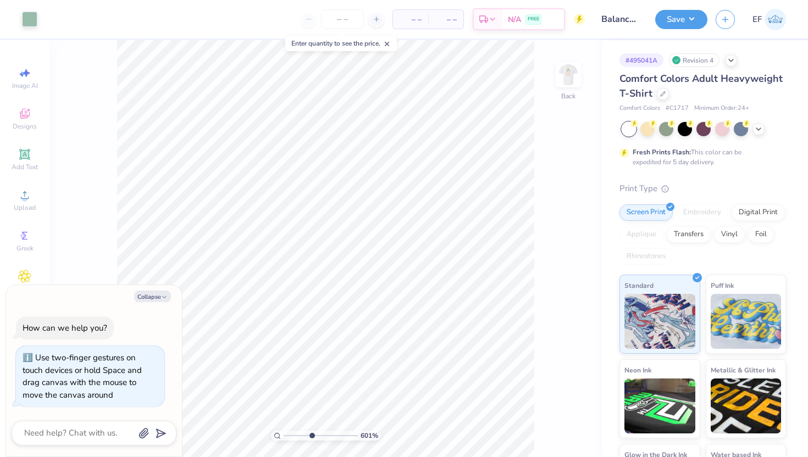
type input "1"
drag, startPoint x: 284, startPoint y: 435, endPoint x: 242, endPoint y: 423, distance: 43.3
click at [284, 431] on input "range" at bounding box center [321, 436] width 74 height 10
type textarea "x"
type input "5.42"
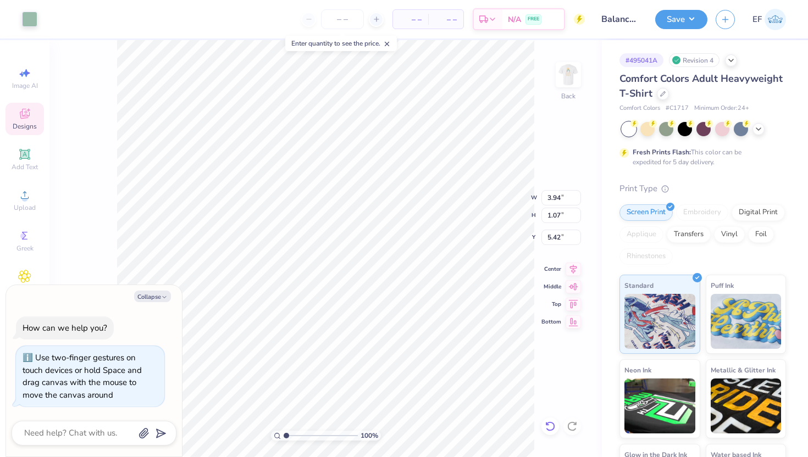
click at [555, 427] on icon at bounding box center [550, 426] width 11 height 11
click at [573, 81] on img at bounding box center [568, 75] width 44 height 44
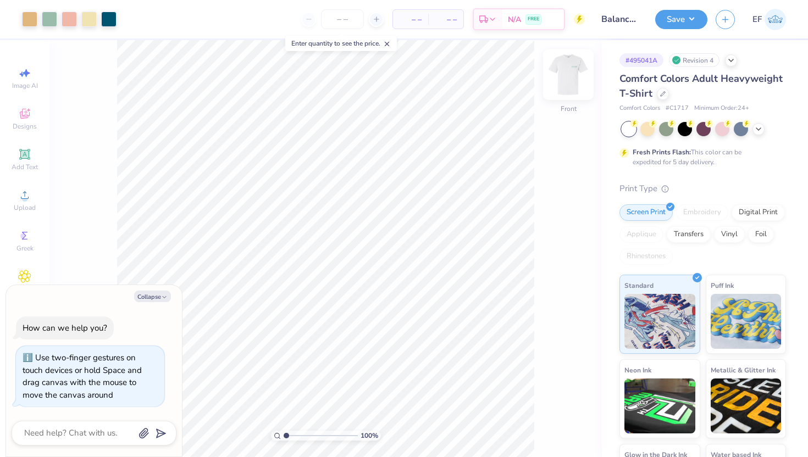
click at [572, 80] on img at bounding box center [568, 75] width 44 height 44
click at [568, 83] on img at bounding box center [568, 75] width 44 height 44
click at [568, 83] on img at bounding box center [568, 75] width 22 height 22
click at [568, 84] on img at bounding box center [568, 75] width 44 height 44
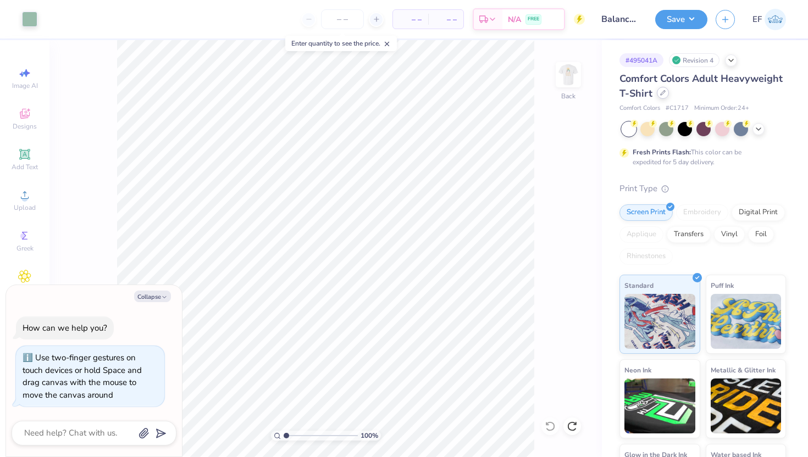
click at [660, 92] on icon at bounding box center [662, 92] width 5 height 5
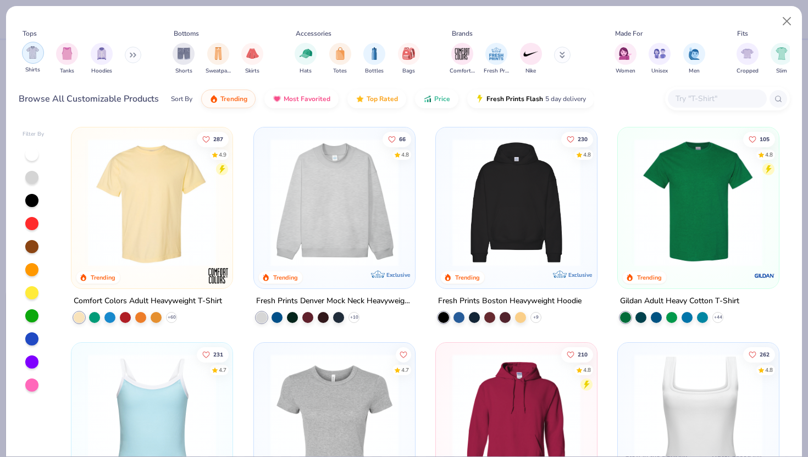
click at [26, 51] on img "filter for Shirts" at bounding box center [32, 52] width 13 height 13
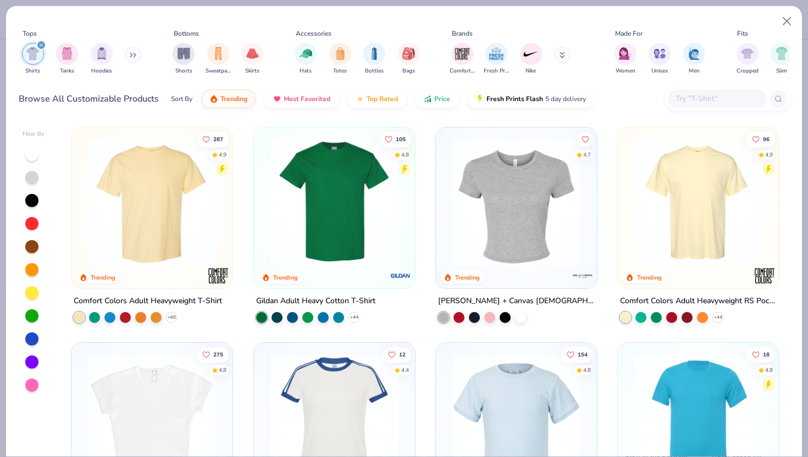
click at [395, 269] on img at bounding box center [401, 276] width 22 height 22
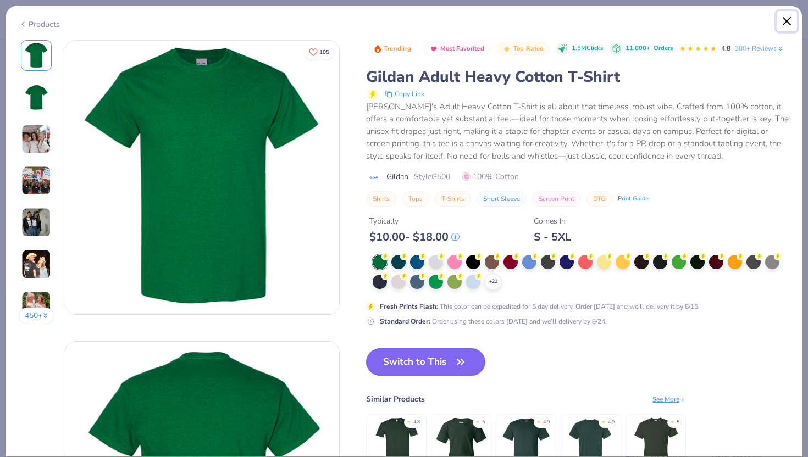
click at [783, 22] on button "Close" at bounding box center [787, 21] width 21 height 21
type textarea "x"
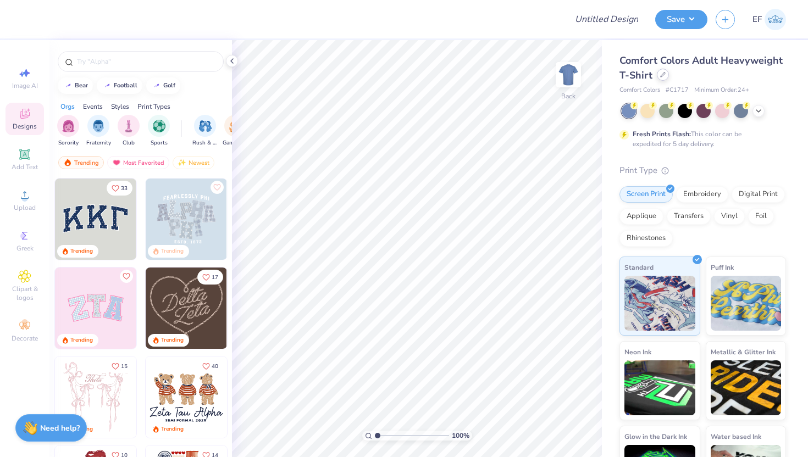
click at [664, 76] on icon at bounding box center [662, 74] width 5 height 5
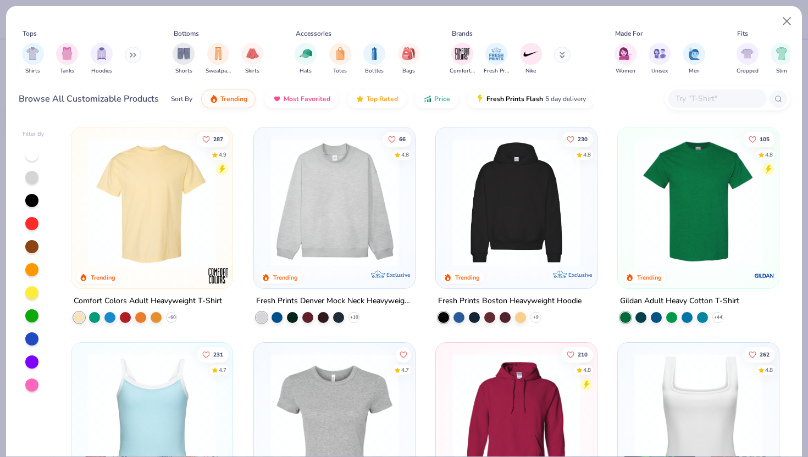
click at [132, 52] on button at bounding box center [133, 55] width 16 height 16
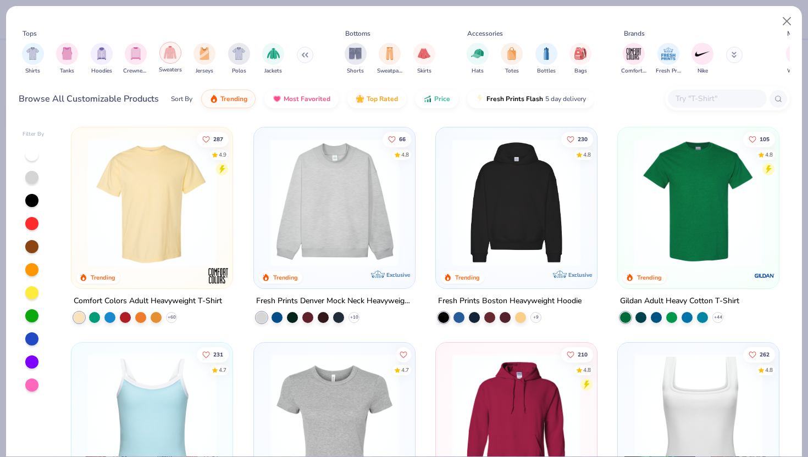
click at [164, 54] on img "filter for Sweaters" at bounding box center [170, 52] width 13 height 13
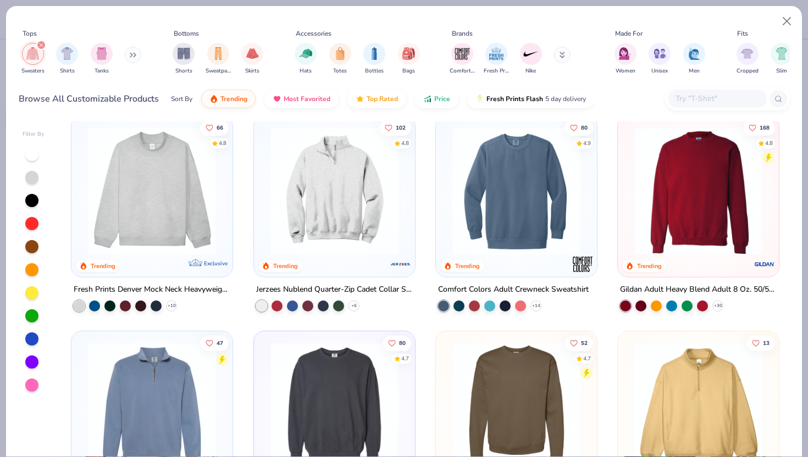
scroll to position [11, 0]
click at [187, 237] on div at bounding box center [13, 192] width 418 height 128
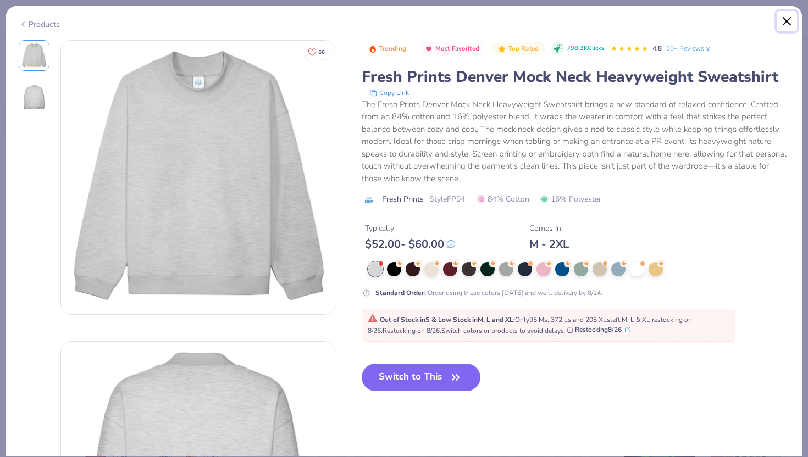
click at [788, 14] on button "Close" at bounding box center [787, 21] width 21 height 21
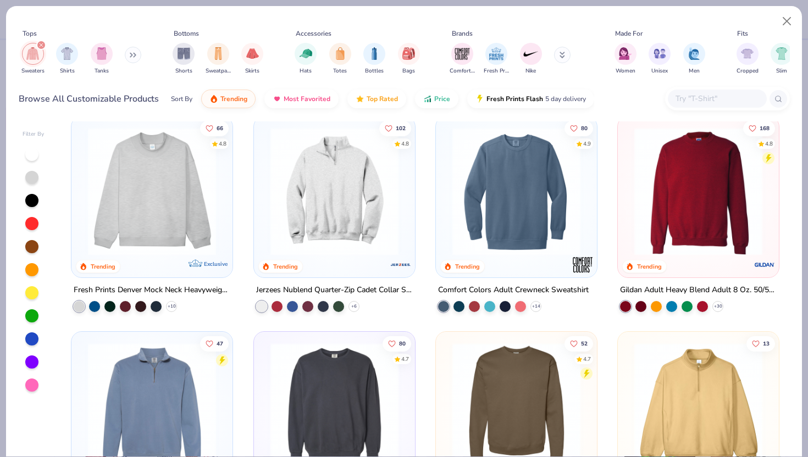
click at [386, 202] on img at bounding box center [334, 192] width 139 height 128
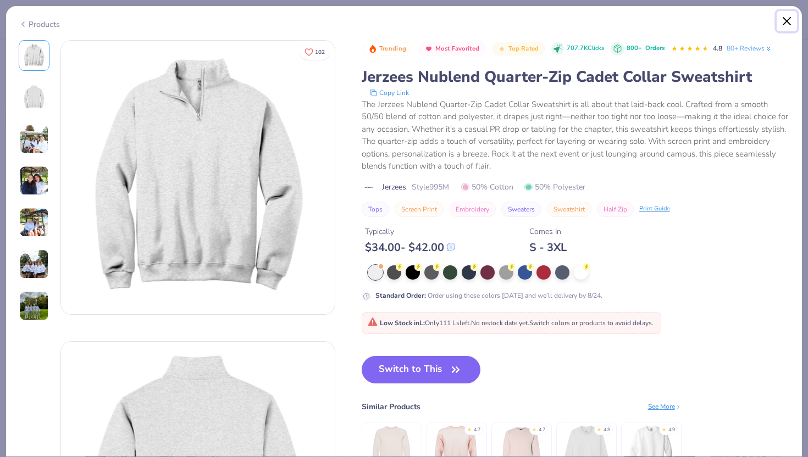
click at [789, 21] on button "Close" at bounding box center [787, 21] width 21 height 21
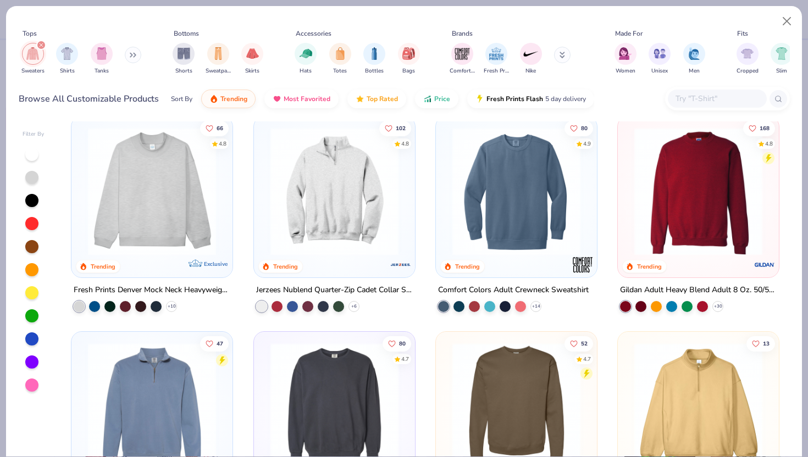
click at [544, 206] on img at bounding box center [516, 192] width 139 height 128
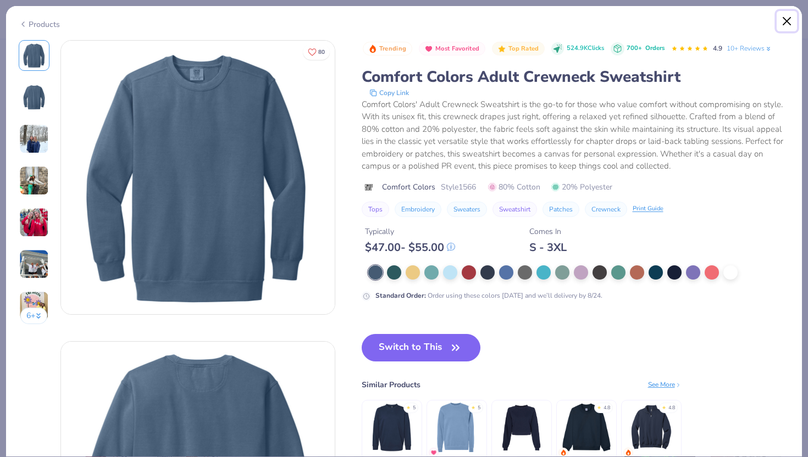
click at [791, 23] on button "Close" at bounding box center [787, 21] width 21 height 21
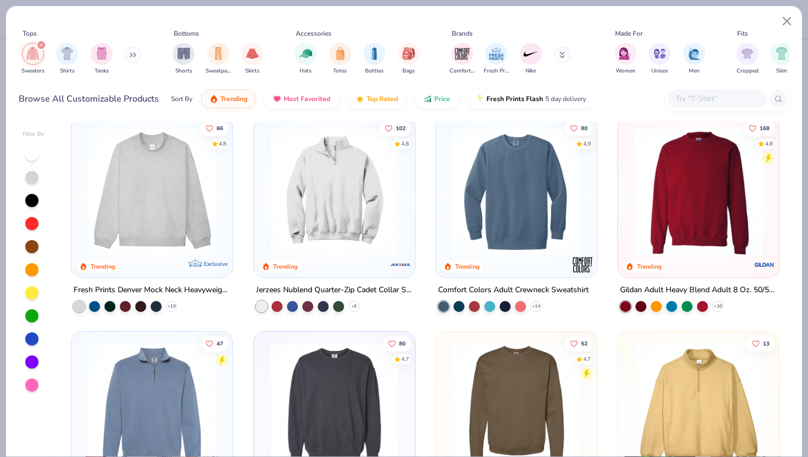
click at [377, 197] on img at bounding box center [334, 192] width 139 height 128
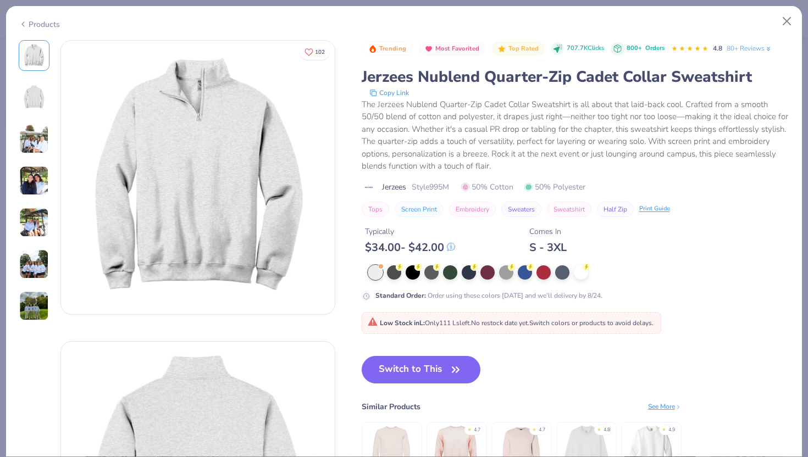
click at [30, 178] on img at bounding box center [34, 181] width 30 height 30
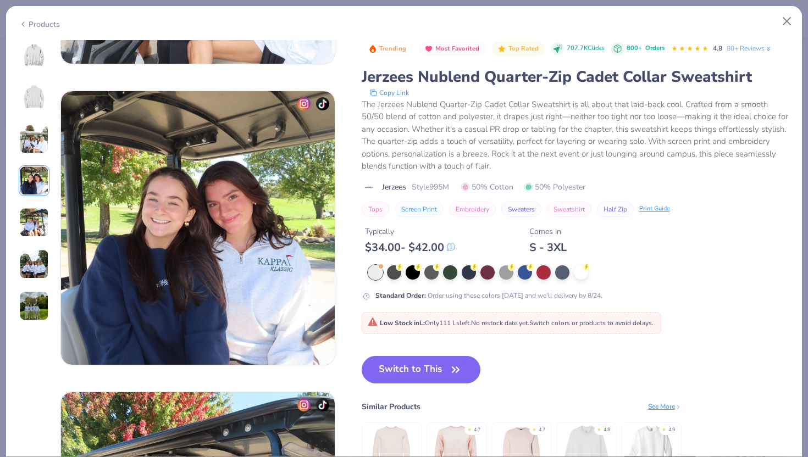
scroll to position [904, 0]
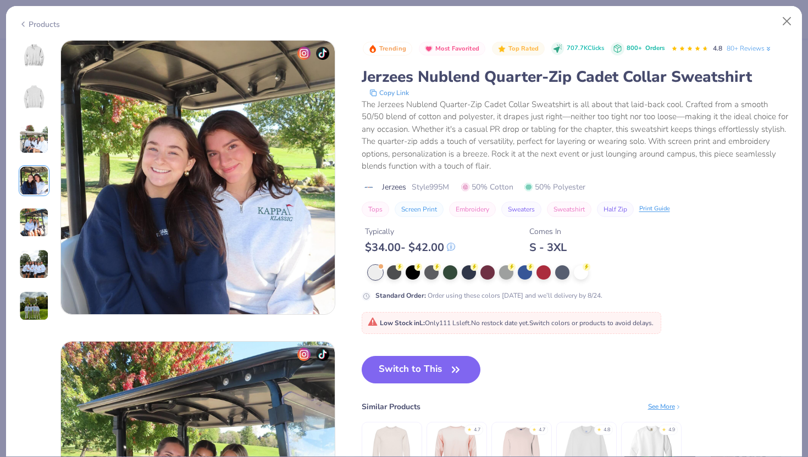
click at [31, 67] on img at bounding box center [34, 55] width 26 height 26
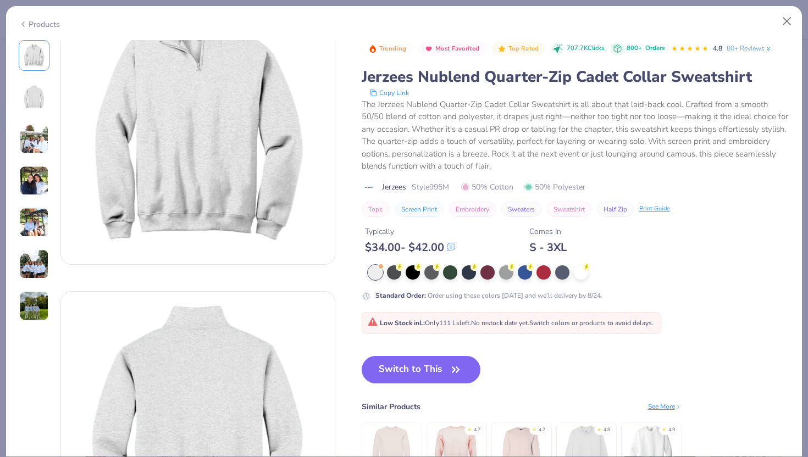
scroll to position [0, 0]
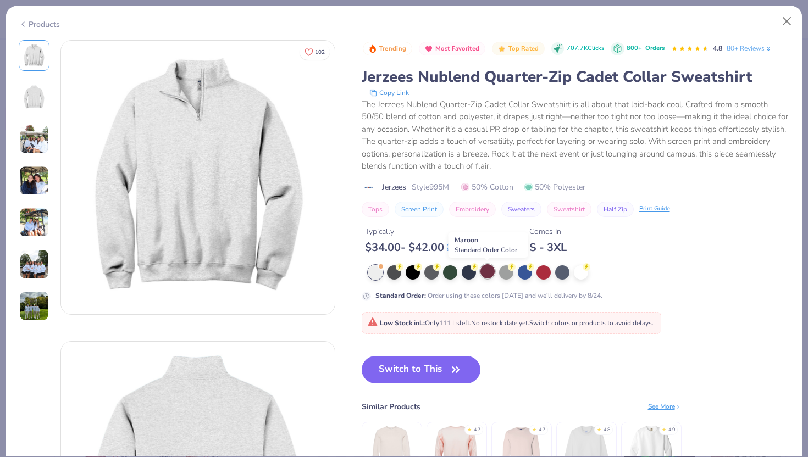
click at [487, 274] on div at bounding box center [487, 271] width 14 height 14
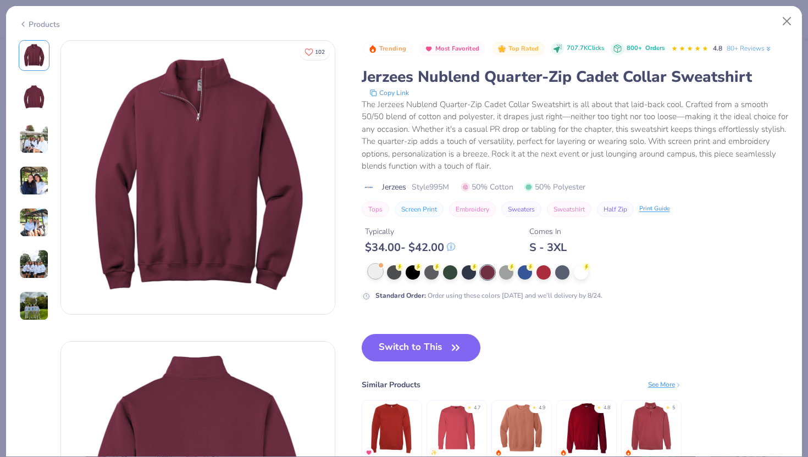
click at [377, 271] on div at bounding box center [375, 271] width 14 height 14
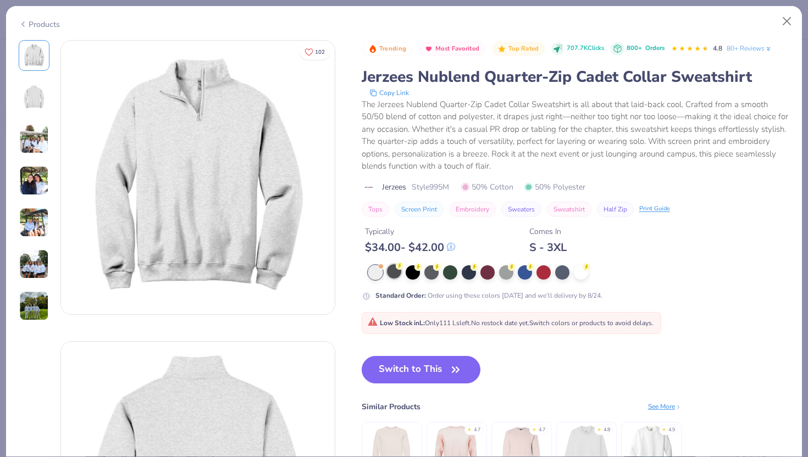
click at [399, 274] on div at bounding box center [394, 271] width 14 height 14
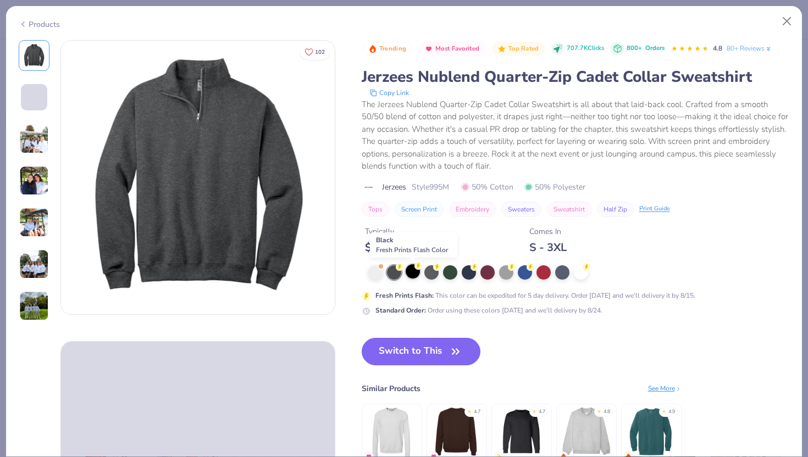
click at [413, 274] on div at bounding box center [413, 271] width 14 height 14
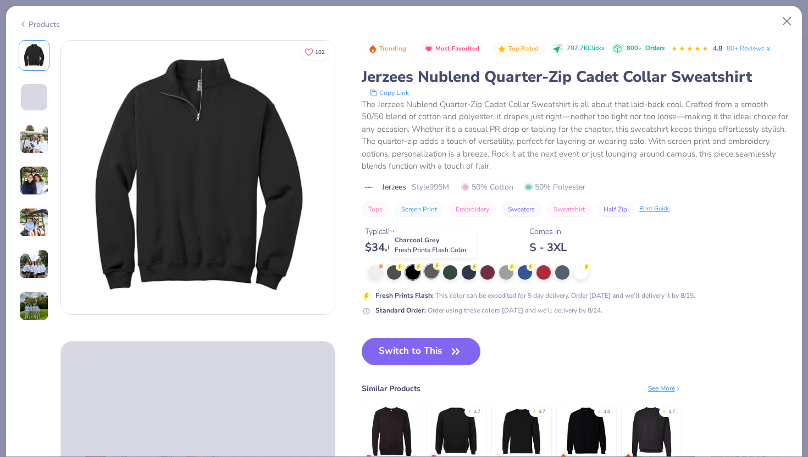
click at [428, 274] on div at bounding box center [431, 271] width 14 height 14
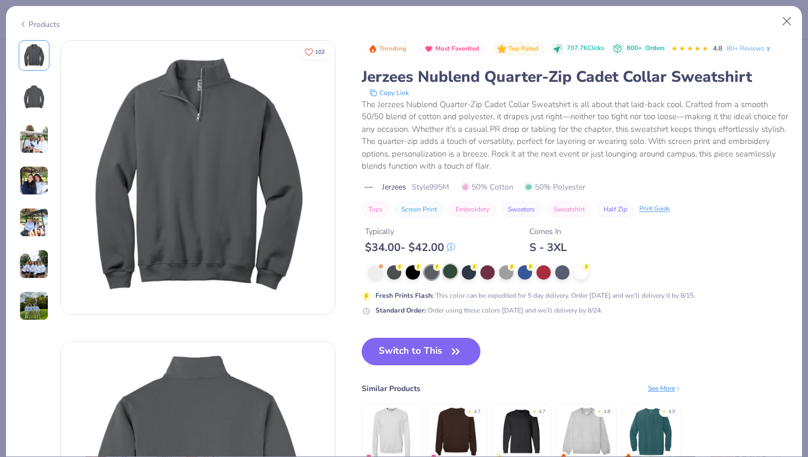
click at [446, 274] on div at bounding box center [450, 271] width 14 height 14
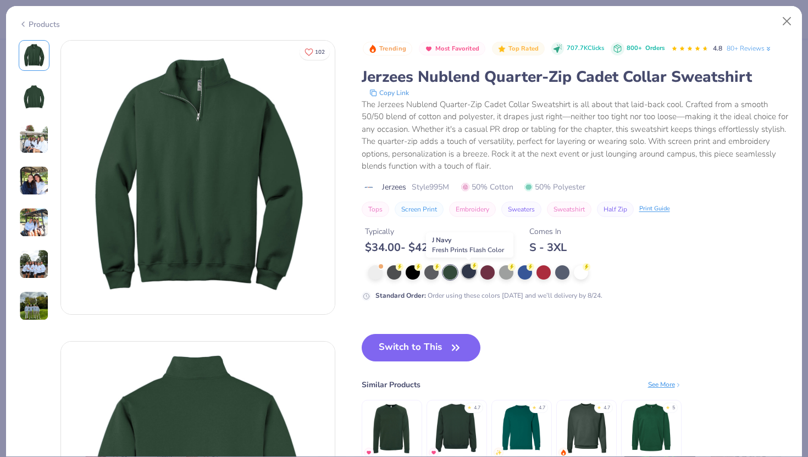
click at [466, 275] on div at bounding box center [469, 271] width 14 height 14
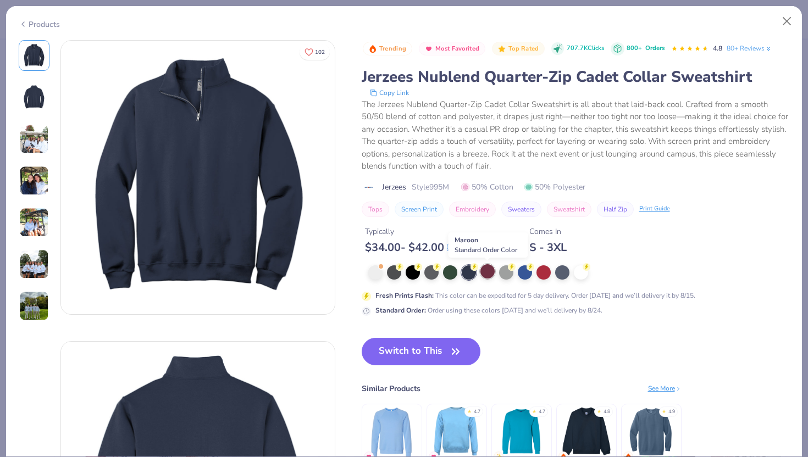
click at [483, 275] on div at bounding box center [487, 271] width 14 height 14
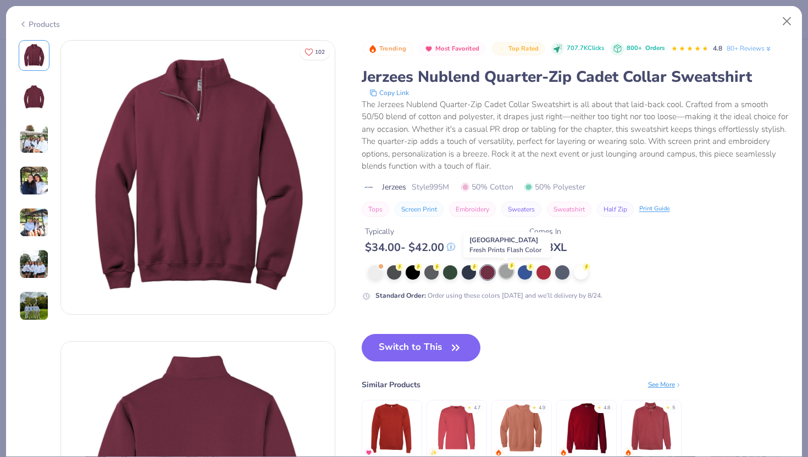
click at [508, 276] on div at bounding box center [506, 271] width 14 height 14
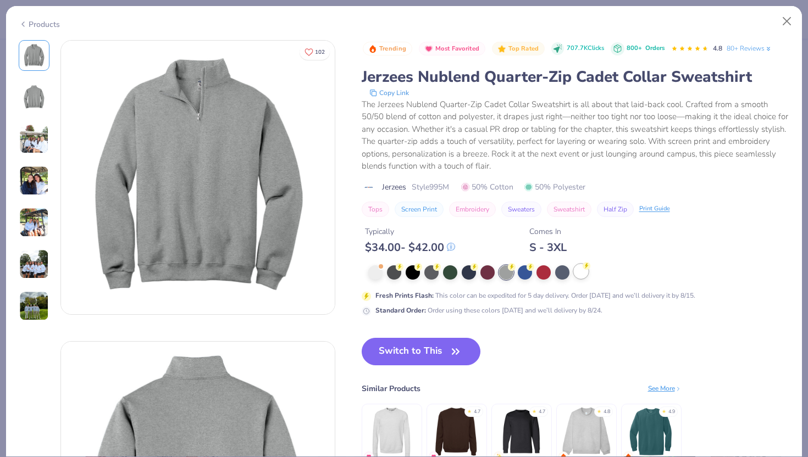
click at [576, 271] on div at bounding box center [581, 271] width 14 height 14
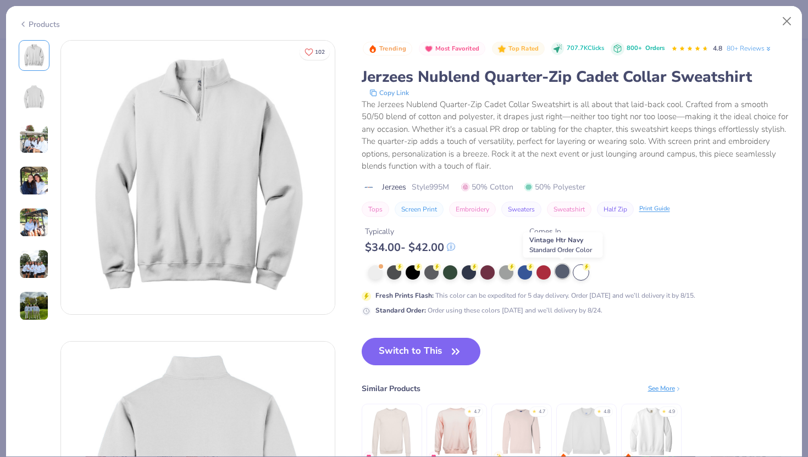
click at [564, 271] on div at bounding box center [562, 271] width 14 height 14
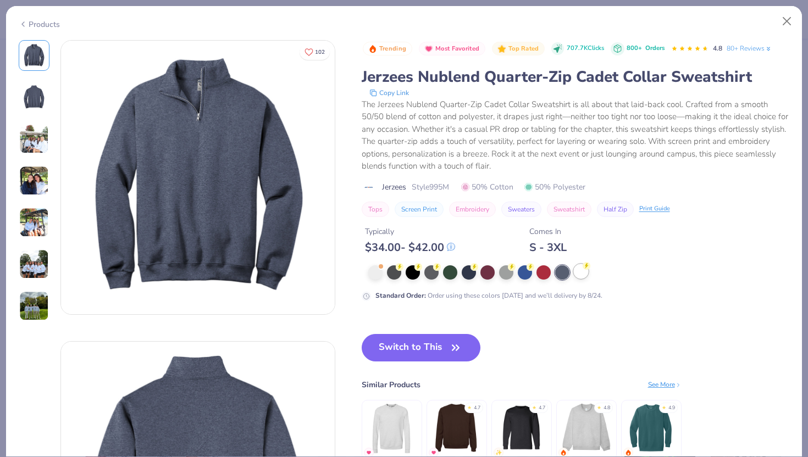
click at [577, 276] on div at bounding box center [581, 271] width 14 height 14
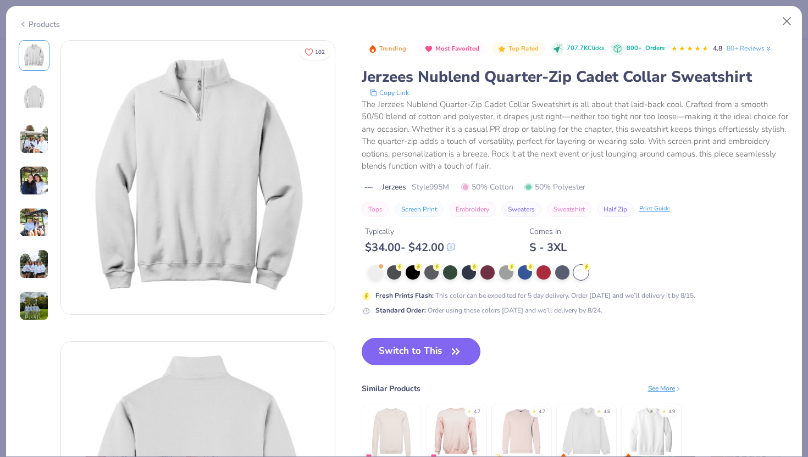
click at [420, 353] on button "Switch to This" at bounding box center [421, 351] width 119 height 27
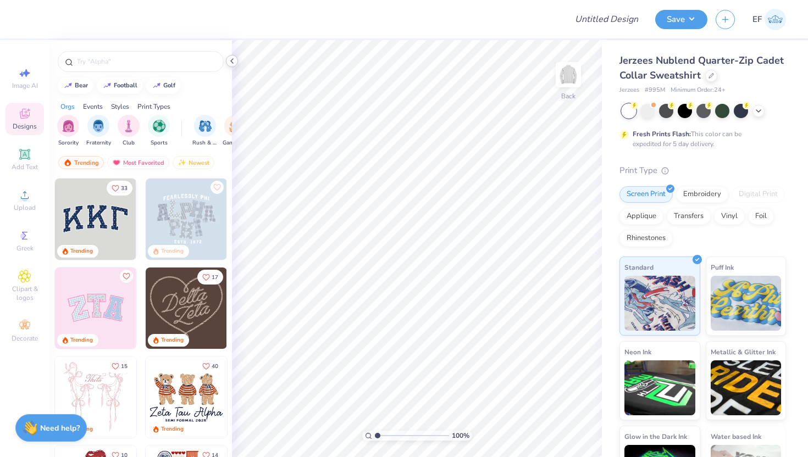
click at [229, 62] on icon at bounding box center [232, 61] width 9 height 9
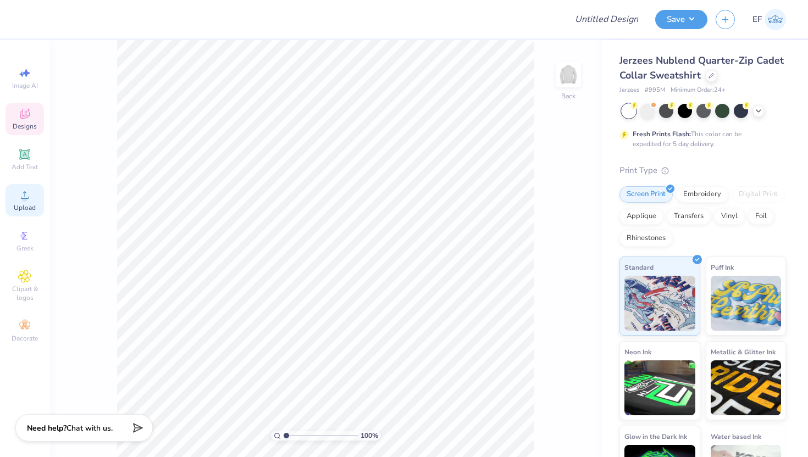
click at [24, 197] on circle at bounding box center [24, 199] width 6 height 6
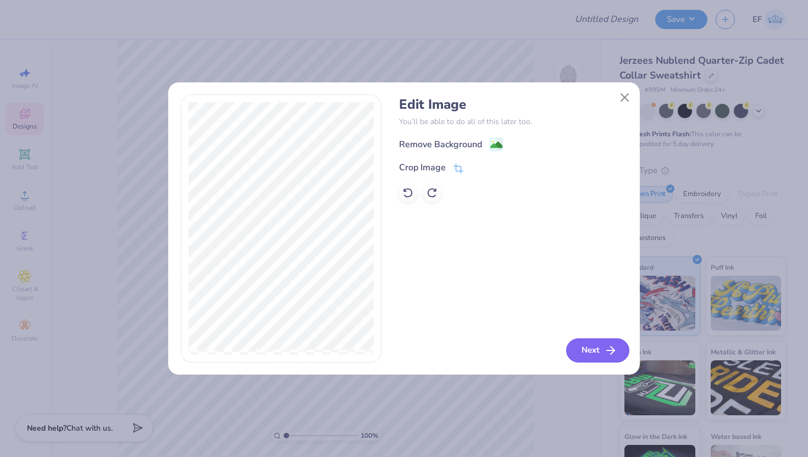
click at [590, 350] on button "Next" at bounding box center [597, 351] width 63 height 24
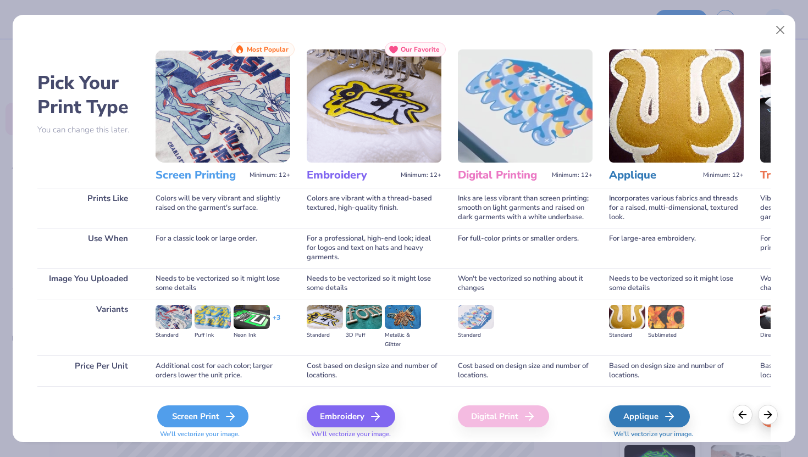
click at [180, 419] on div "Screen Print" at bounding box center [202, 417] width 91 height 22
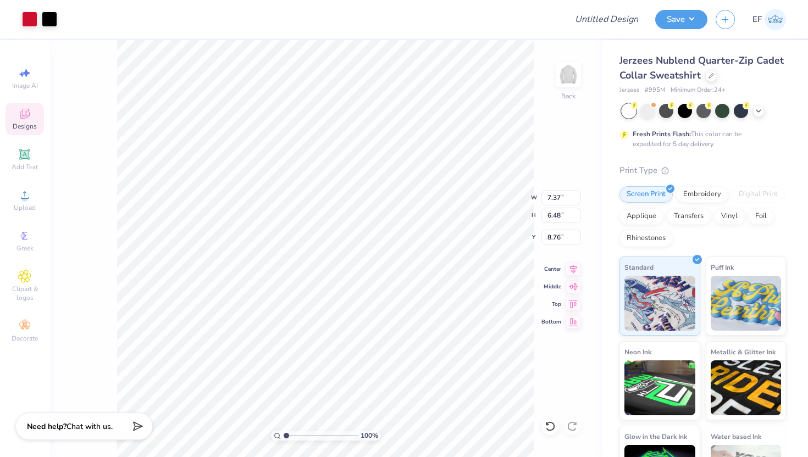
type input "5.16"
type input "4.53"
type input "4.20"
type input "3.51"
type input "3.08"
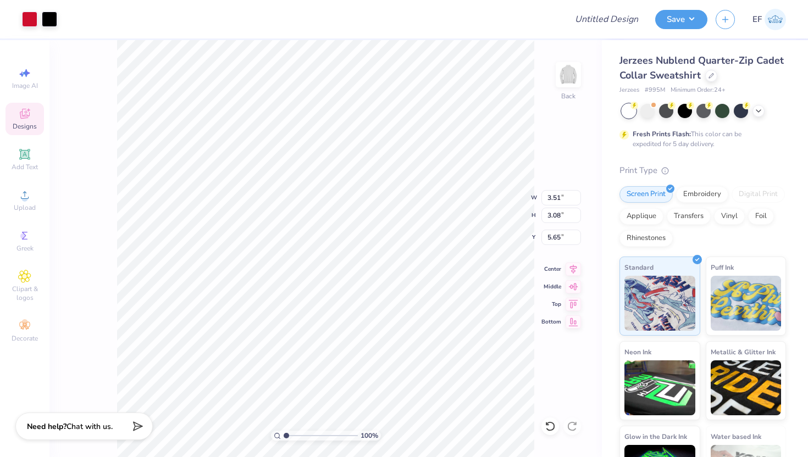
type input "4.54"
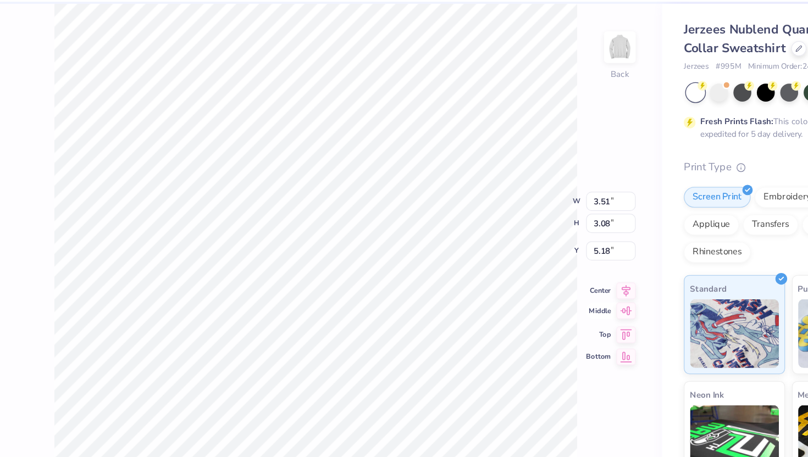
click at [571, 285] on icon at bounding box center [573, 285] width 15 height 13
click at [574, 271] on icon at bounding box center [573, 267] width 15 height 13
type input "4.80"
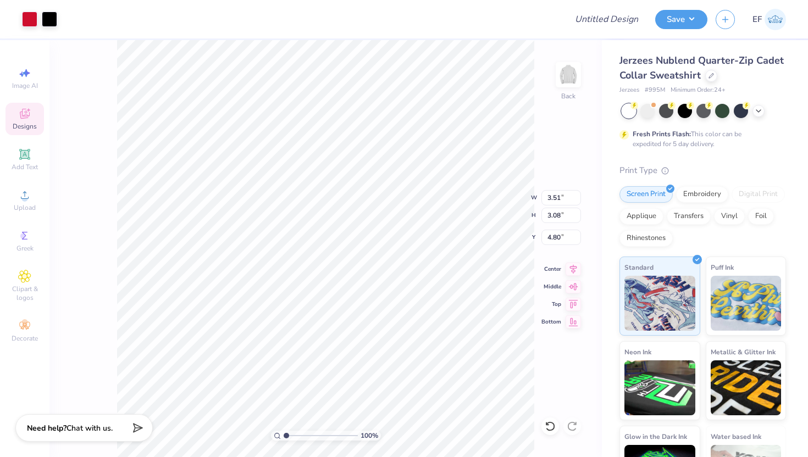
type input "4.67"
click at [539, 198] on div "100 % Back W 3.51 3.51 " H 3.08 3.08 " Y 4.67 4.67 " Center Middle Top Bottom" at bounding box center [325, 248] width 552 height 417
type input "1"
drag, startPoint x: 285, startPoint y: 434, endPoint x: 261, endPoint y: 436, distance: 24.2
click at [284, 436] on input "range" at bounding box center [321, 436] width 74 height 10
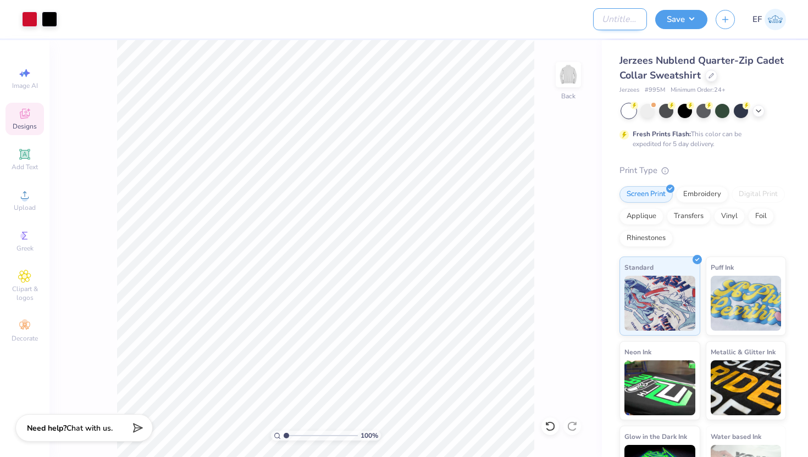
click at [623, 19] on input "Design Title" at bounding box center [620, 19] width 54 height 22
type input "Real Estate Club Sweatshirts"
click at [687, 21] on button "Save" at bounding box center [681, 17] width 52 height 19
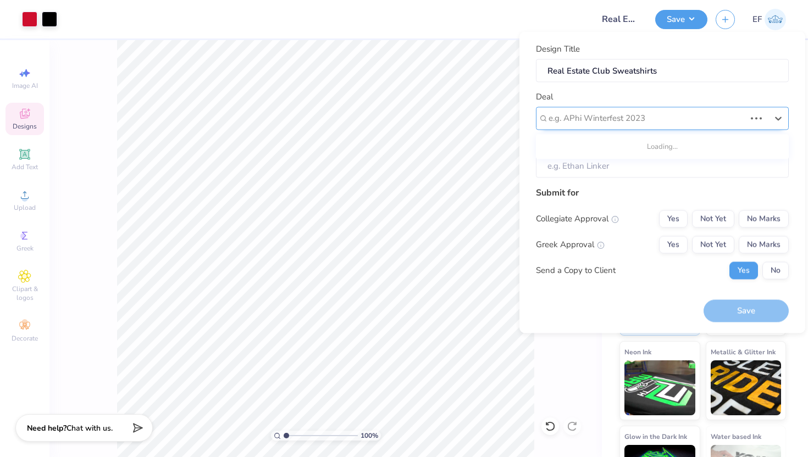
click at [652, 118] on div at bounding box center [646, 118] width 197 height 15
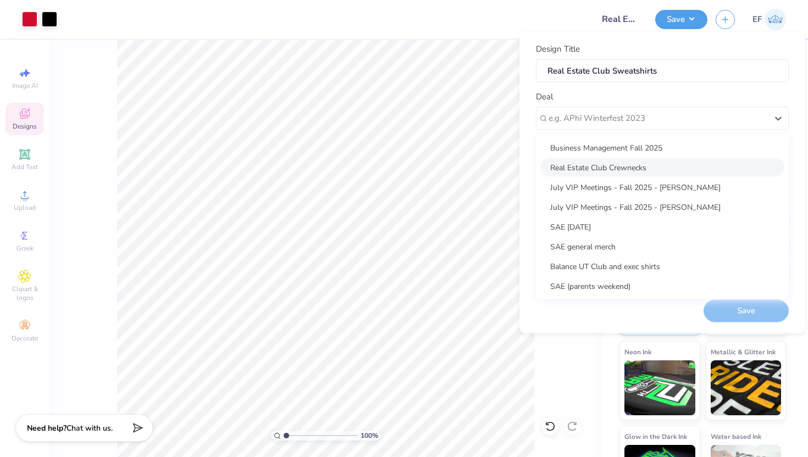
click at [637, 163] on div "Real Estate Club Crewnecks" at bounding box center [662, 167] width 244 height 18
type input "Nick Wisniewski"
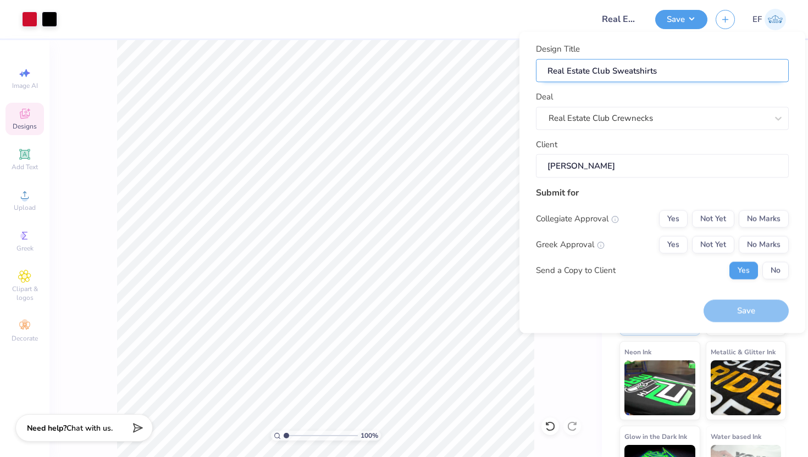
click at [669, 74] on input "Real Estate Club Sweatshirts" at bounding box center [662, 71] width 253 height 24
click at [708, 220] on button "Not Yet" at bounding box center [713, 219] width 42 height 18
click at [710, 249] on button "Not Yet" at bounding box center [713, 245] width 42 height 18
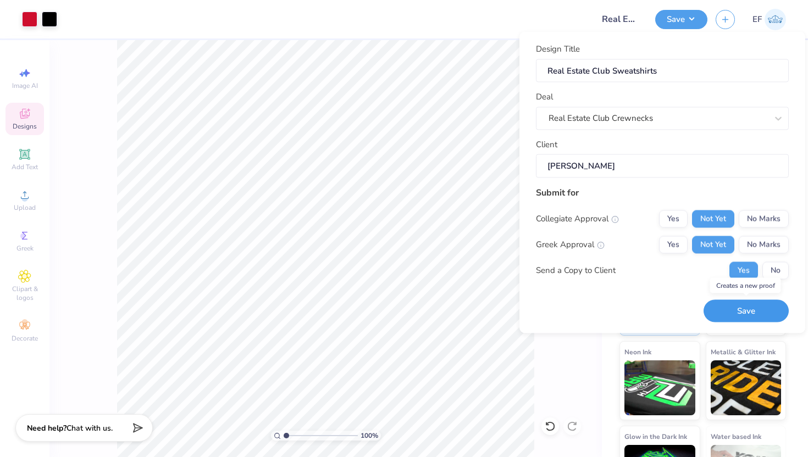
click at [749, 315] on button "Save" at bounding box center [745, 311] width 85 height 23
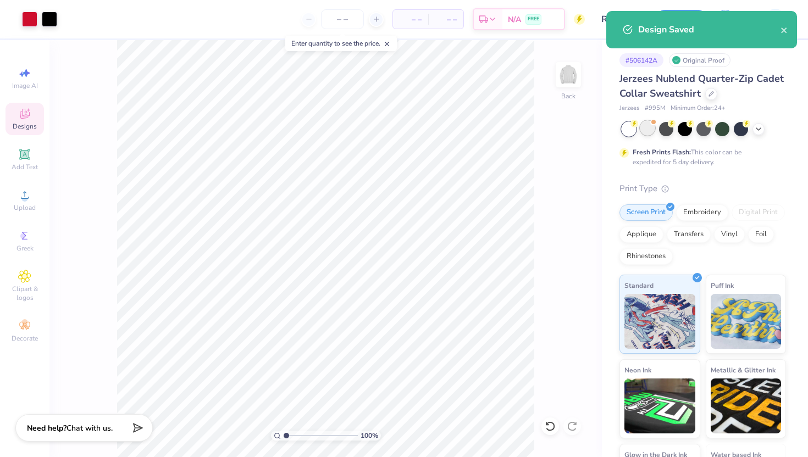
click at [650, 130] on div at bounding box center [647, 128] width 14 height 14
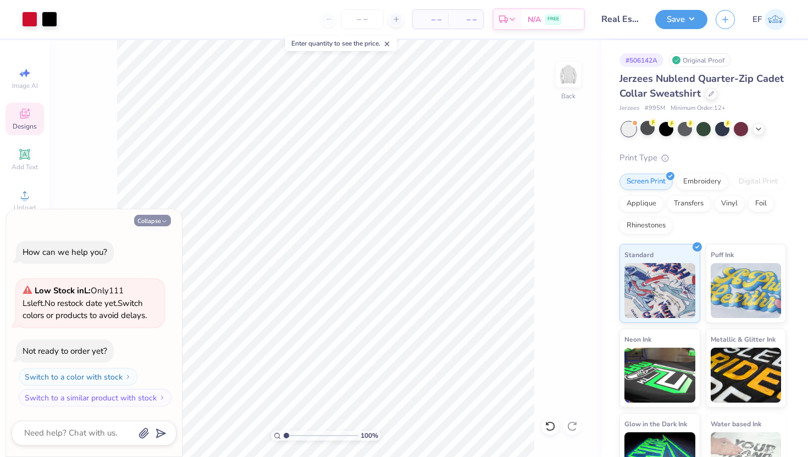
click at [158, 219] on button "Collapse" at bounding box center [152, 221] width 37 height 12
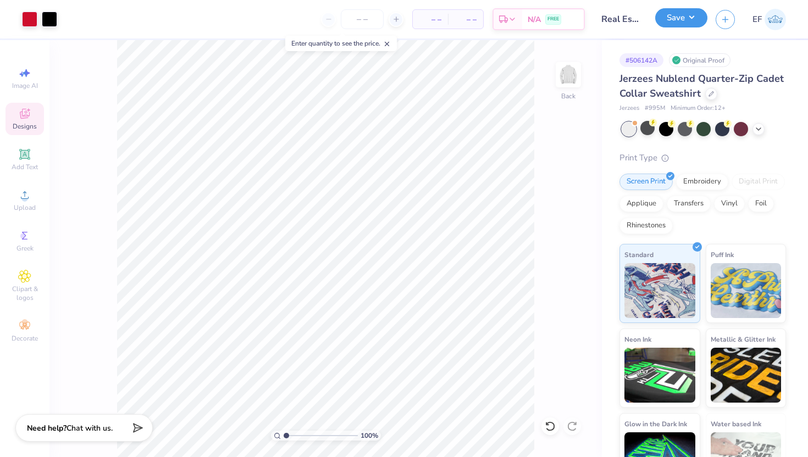
click at [673, 20] on button "Save" at bounding box center [681, 17] width 52 height 19
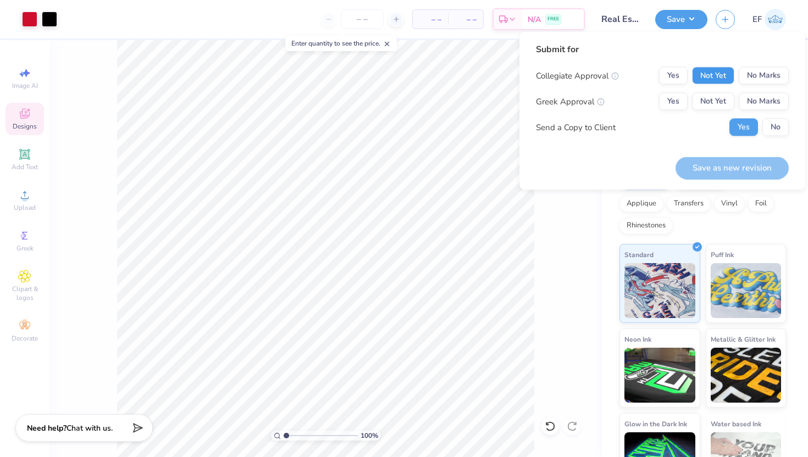
click at [721, 80] on button "Not Yet" at bounding box center [713, 76] width 42 height 18
click at [719, 98] on button "Not Yet" at bounding box center [713, 102] width 42 height 18
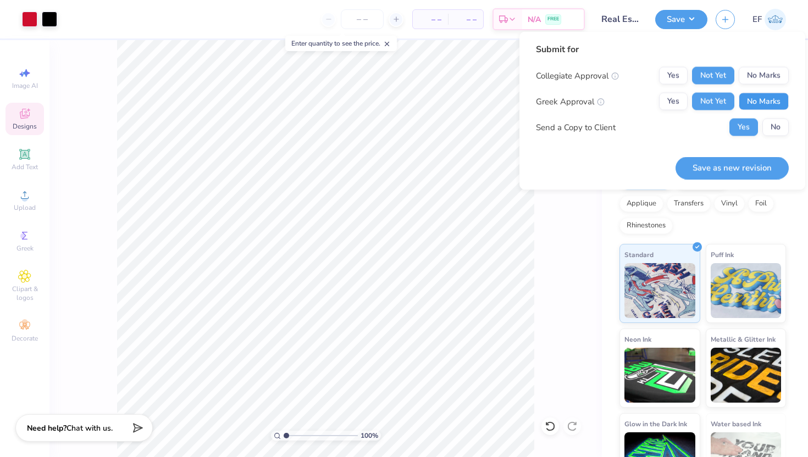
click at [755, 102] on button "No Marks" at bounding box center [764, 102] width 50 height 18
click at [752, 170] on button "Save as new revision" at bounding box center [731, 168] width 113 height 23
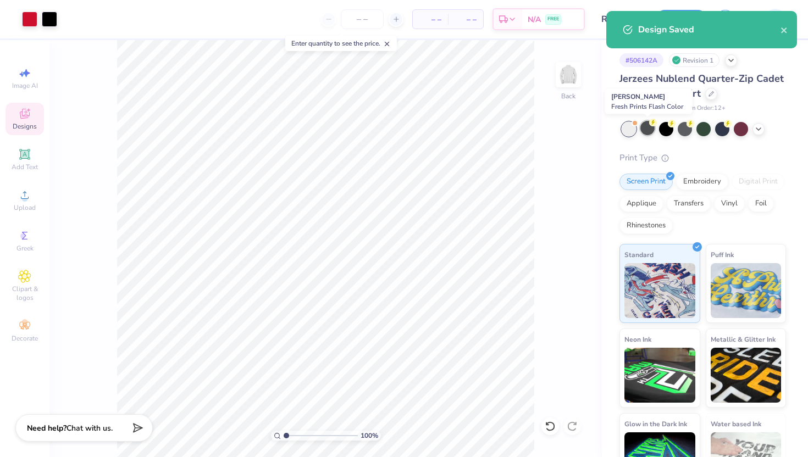
click at [647, 133] on div at bounding box center [647, 128] width 14 height 14
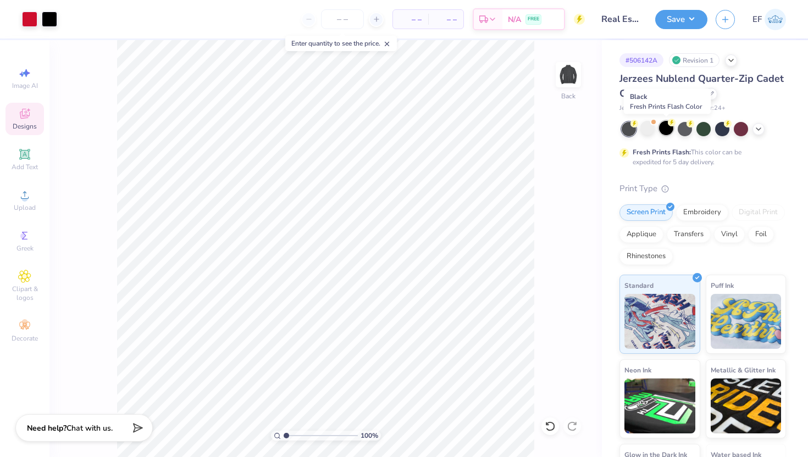
click at [665, 130] on div at bounding box center [666, 128] width 14 height 14
click at [692, 130] on div at bounding box center [685, 128] width 14 height 14
click at [700, 131] on div at bounding box center [703, 128] width 14 height 14
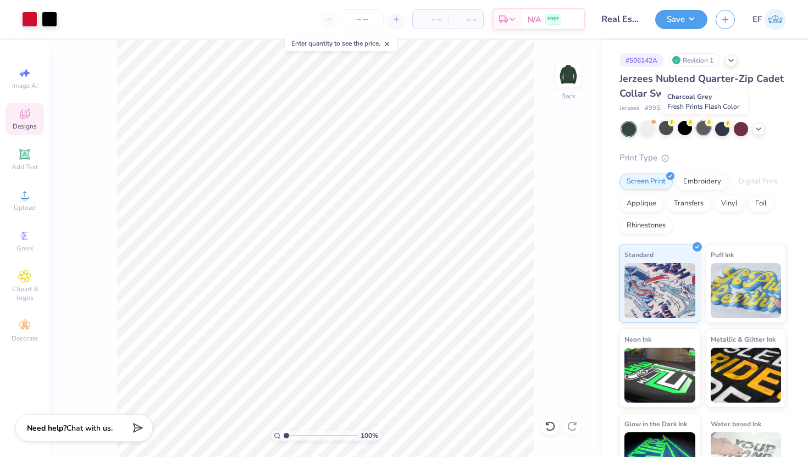
click at [703, 132] on div at bounding box center [703, 128] width 14 height 14
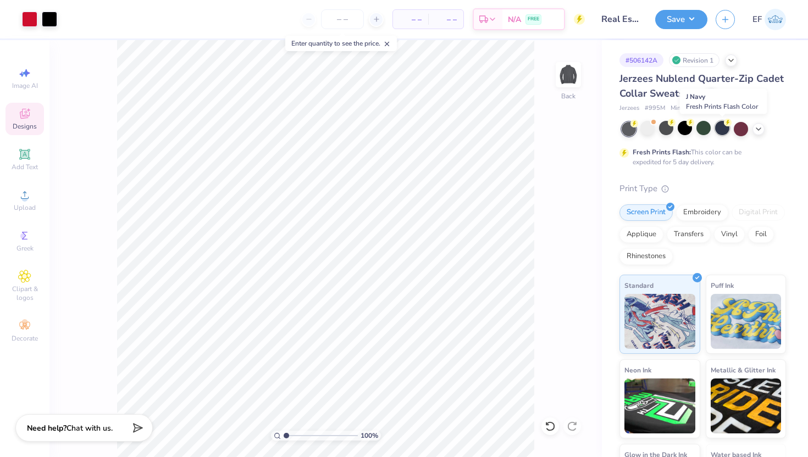
click at [720, 132] on div at bounding box center [722, 128] width 14 height 14
click at [744, 132] on div at bounding box center [741, 128] width 14 height 14
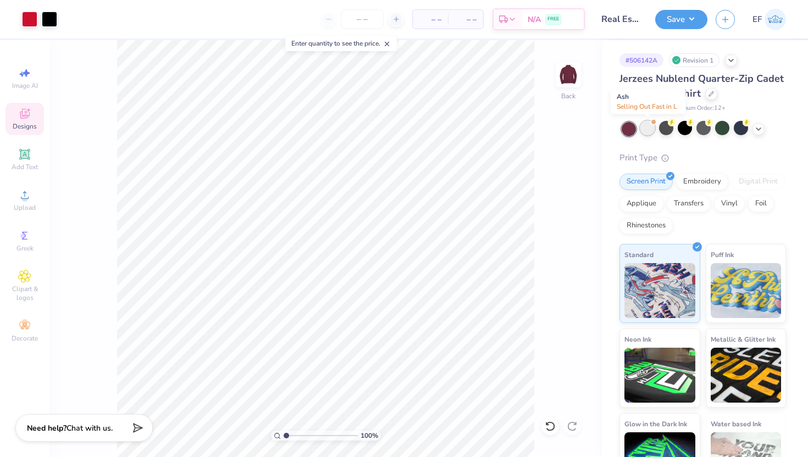
click at [647, 135] on div at bounding box center [647, 128] width 14 height 14
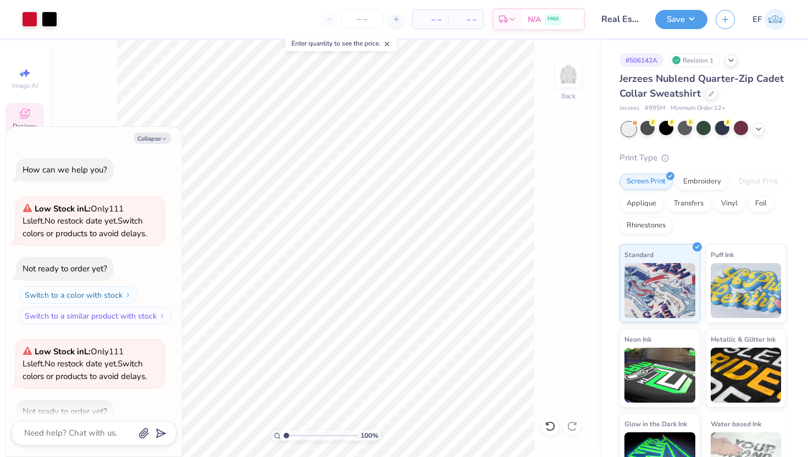
scroll to position [60, 0]
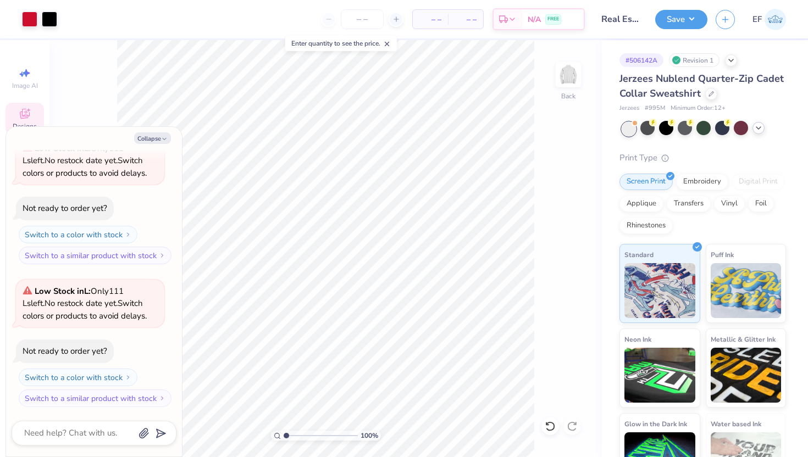
click at [756, 125] on icon at bounding box center [758, 128] width 9 height 9
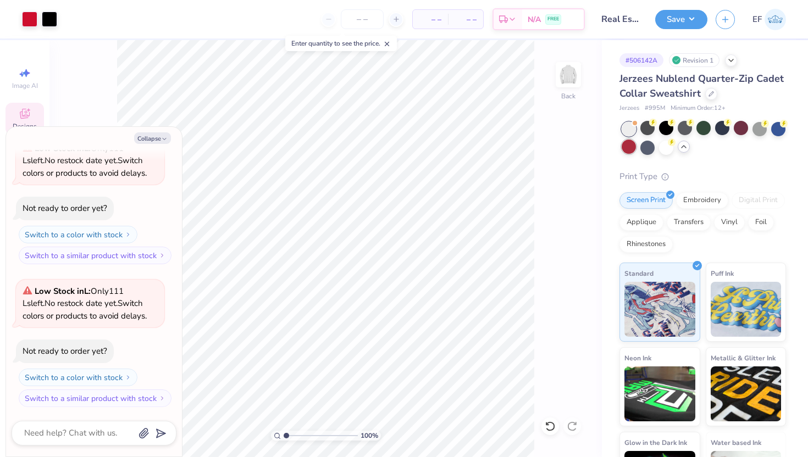
click at [627, 149] on div at bounding box center [629, 147] width 14 height 14
click at [649, 148] on div at bounding box center [647, 147] width 14 height 14
click at [740, 130] on div at bounding box center [741, 128] width 14 height 14
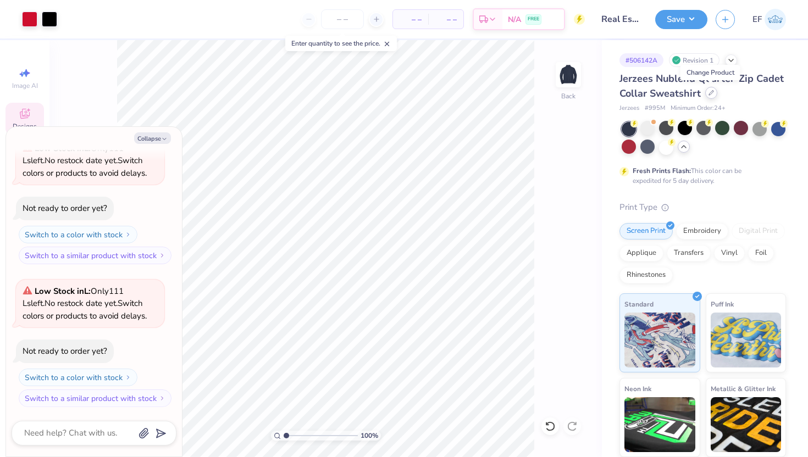
click at [710, 92] on icon at bounding box center [710, 92] width 5 height 5
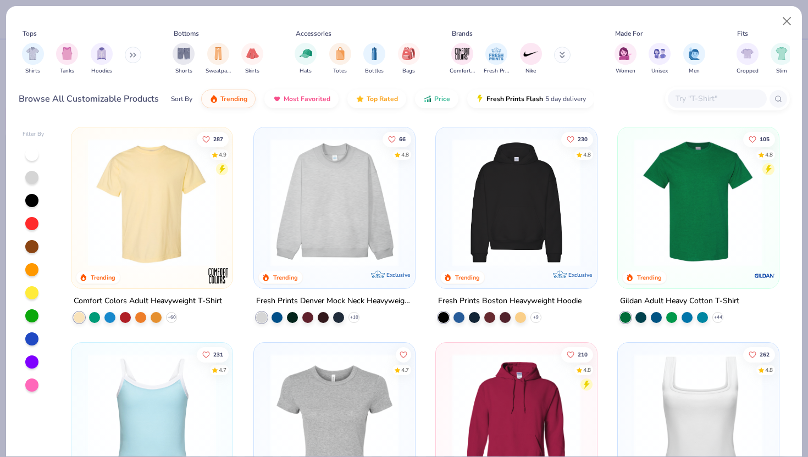
click at [774, 21] on div "Tops Shirts Tanks Hoodies Bottoms Shorts Sweatpants Skirts Accessories Hats Tot…" at bounding box center [404, 51] width 771 height 65
click at [789, 20] on button "Close" at bounding box center [787, 21] width 21 height 21
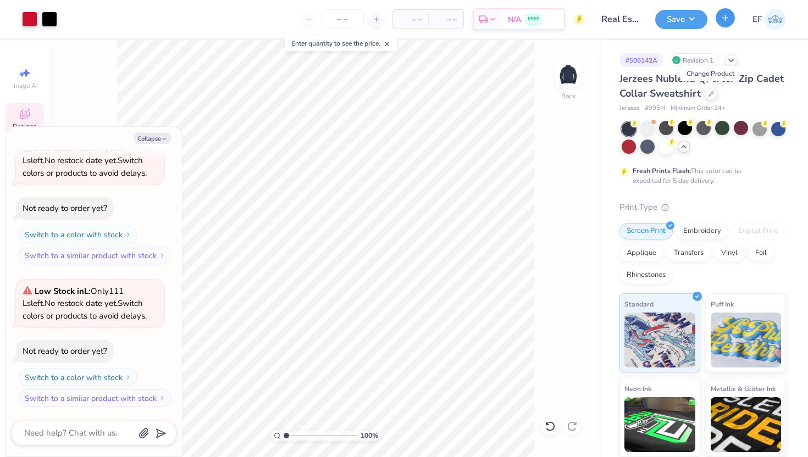
click at [732, 19] on button "button" at bounding box center [725, 17] width 19 height 19
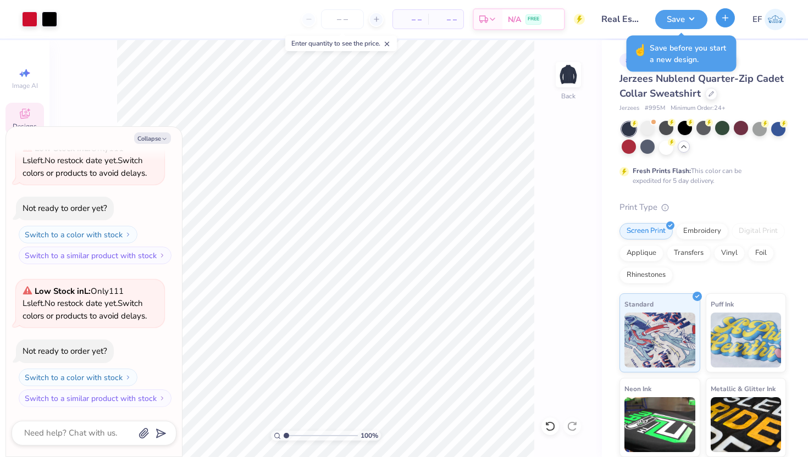
click at [720, 24] on button "button" at bounding box center [725, 17] width 19 height 19
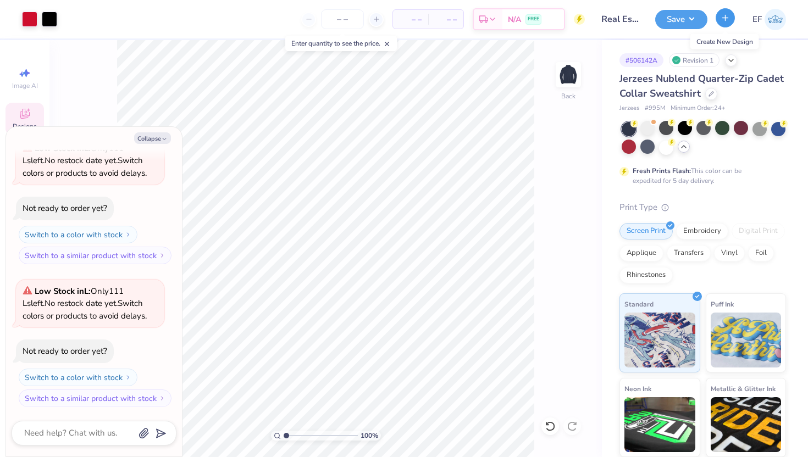
click at [720, 24] on button "button" at bounding box center [725, 17] width 19 height 19
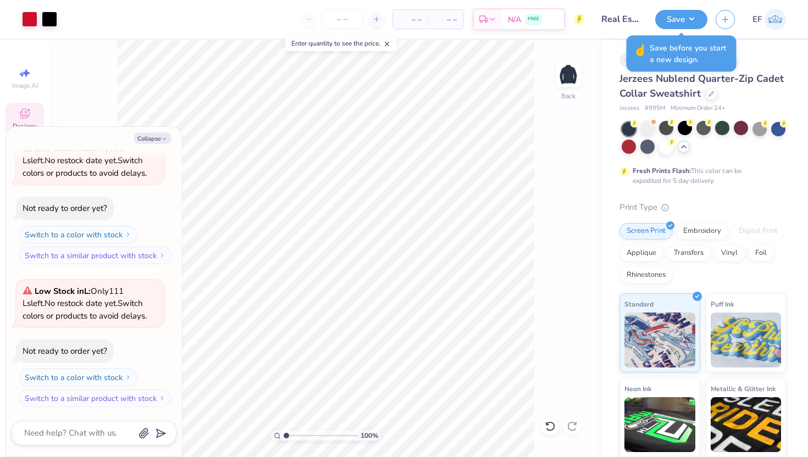
click at [698, 42] on span "Save before you start a new design." at bounding box center [690, 53] width 80 height 23
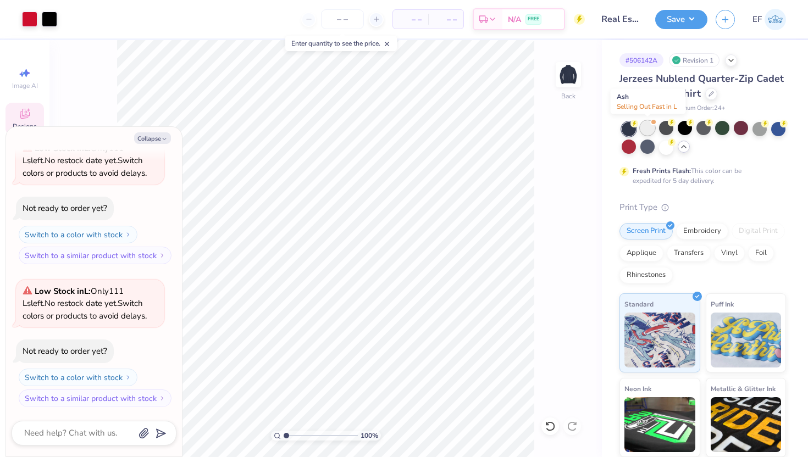
click at [649, 132] on div at bounding box center [647, 128] width 14 height 14
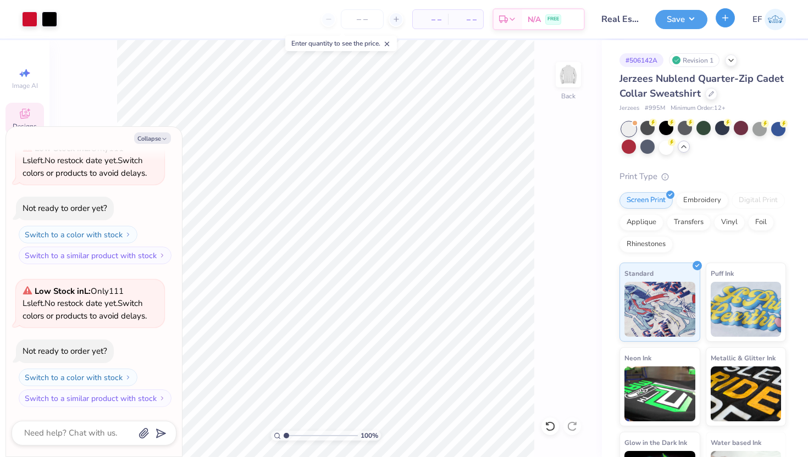
click at [725, 20] on icon "button" at bounding box center [725, 17] width 9 height 9
click at [684, 8] on div "Save EF" at bounding box center [731, 19] width 153 height 38
click at [686, 16] on button "Save" at bounding box center [681, 17] width 52 height 19
click at [721, 21] on icon "button" at bounding box center [725, 17] width 9 height 9
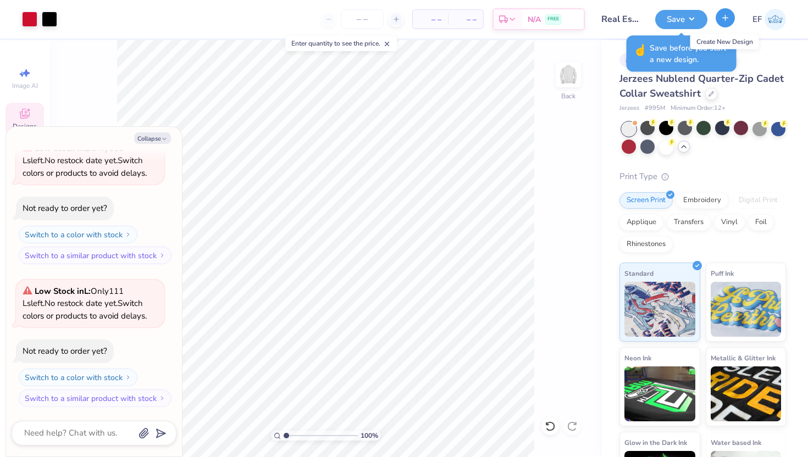
click at [721, 21] on icon "button" at bounding box center [725, 17] width 9 height 9
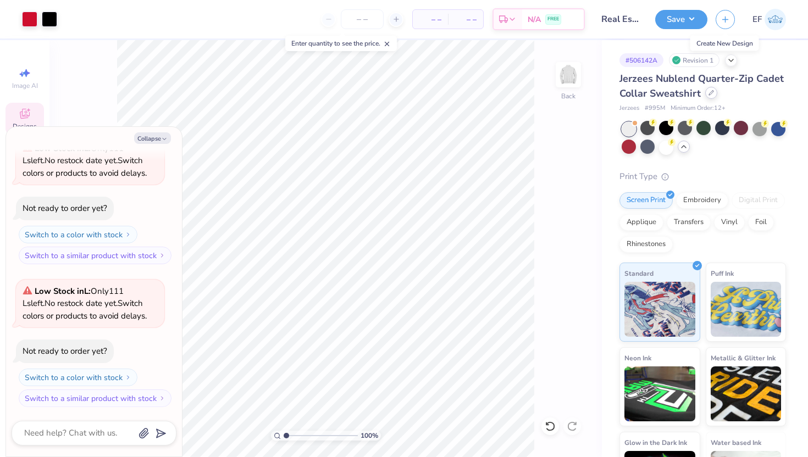
click at [708, 95] on icon at bounding box center [710, 92] width 5 height 5
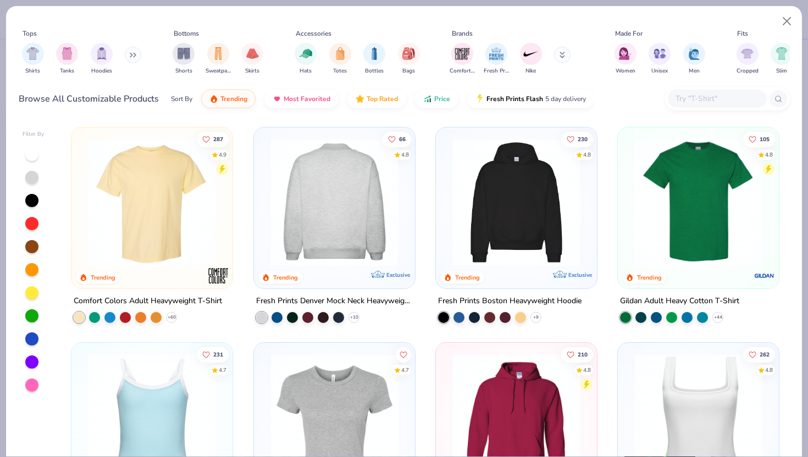
scroll to position [2, 0]
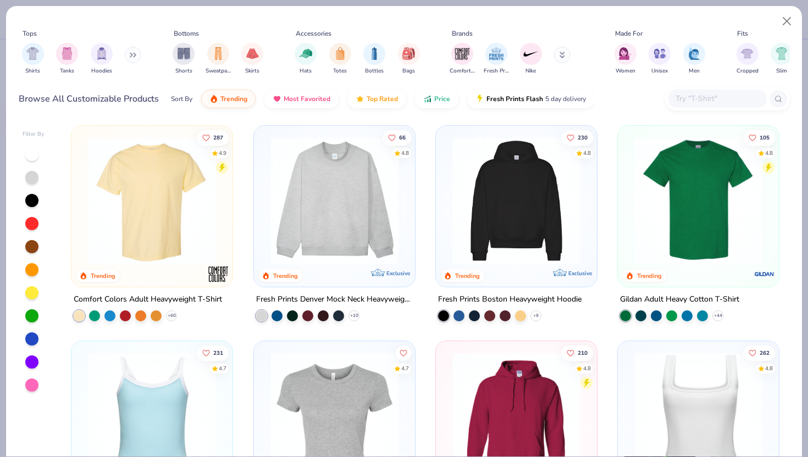
click at [133, 58] on button at bounding box center [133, 55] width 16 height 16
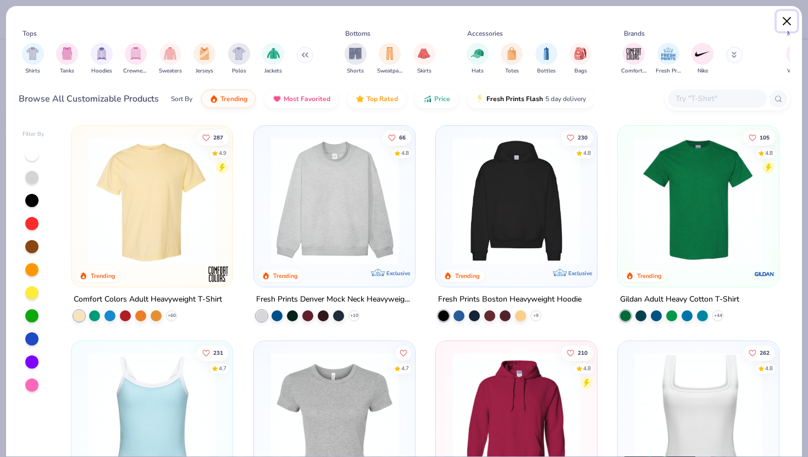
click at [787, 15] on button "Close" at bounding box center [787, 21] width 21 height 21
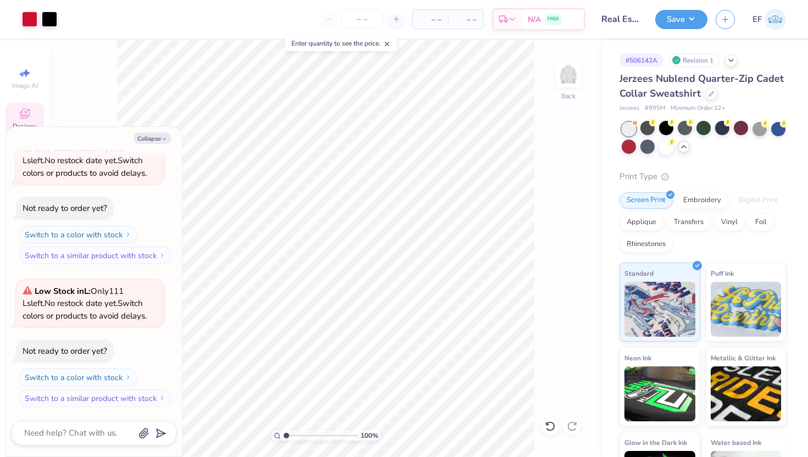
type textarea "x"
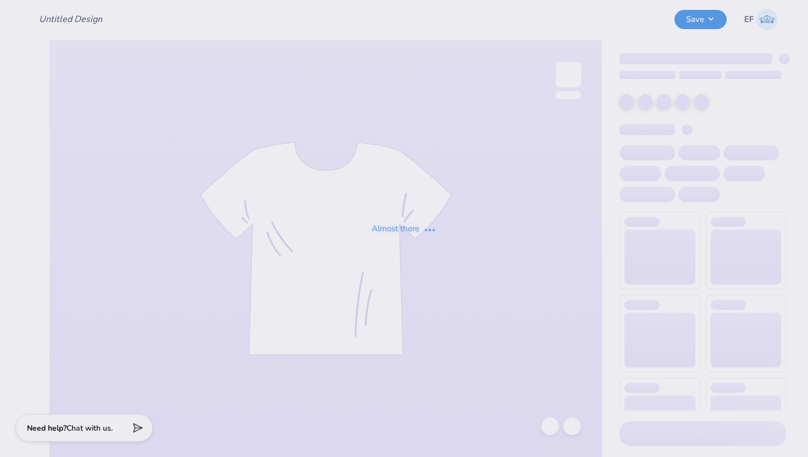
type input "Real Estate Club Sweatshirts"
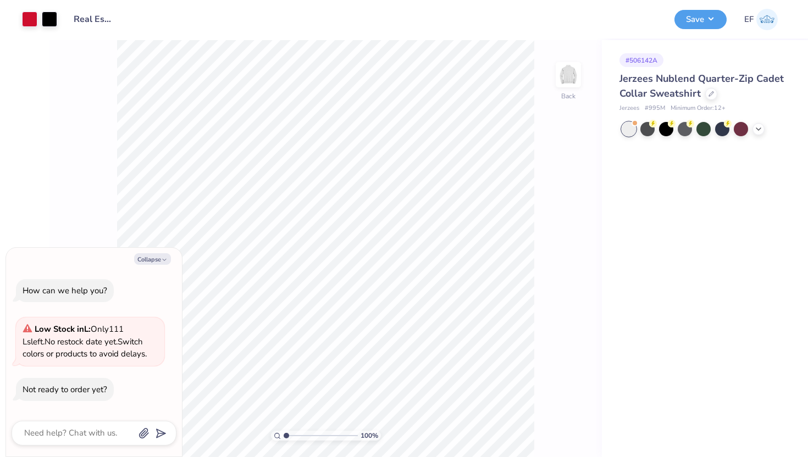
click at [751, 130] on div at bounding box center [704, 129] width 164 height 14
click at [759, 131] on icon at bounding box center [758, 128] width 9 height 9
click at [669, 146] on div at bounding box center [666, 147] width 14 height 14
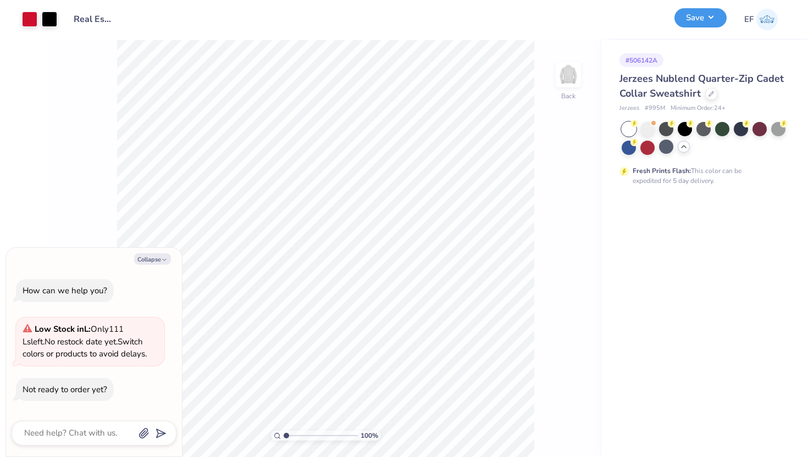
click at [683, 18] on button "Save" at bounding box center [700, 17] width 52 height 19
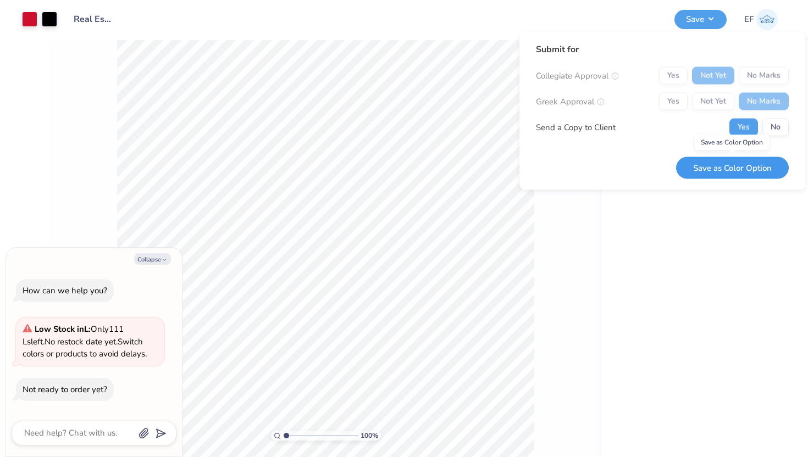
click at [721, 168] on button "Save as Color Option" at bounding box center [732, 168] width 113 height 23
type textarea "x"
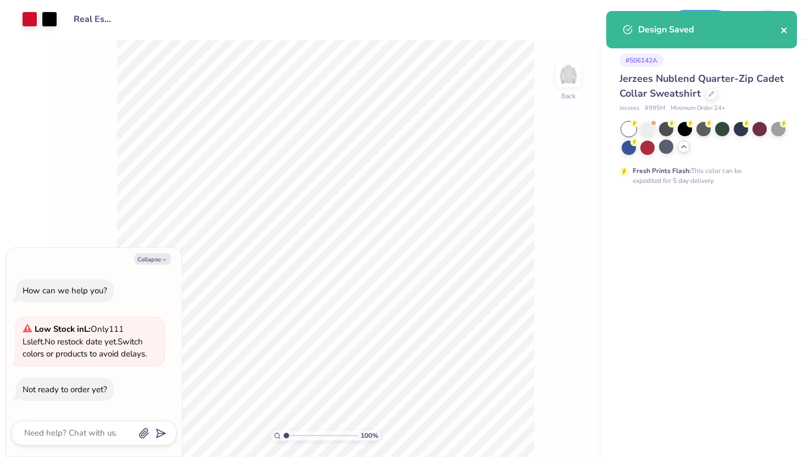
click at [783, 27] on icon "close" at bounding box center [784, 30] width 8 height 9
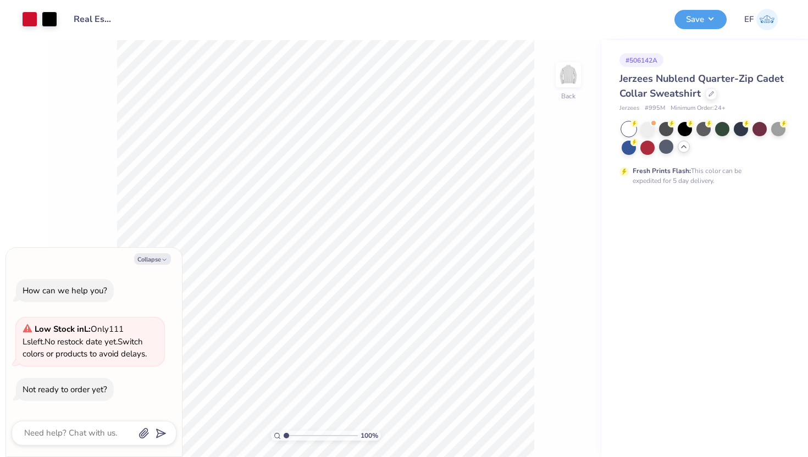
click at [771, 20] on img at bounding box center [766, 19] width 21 height 21
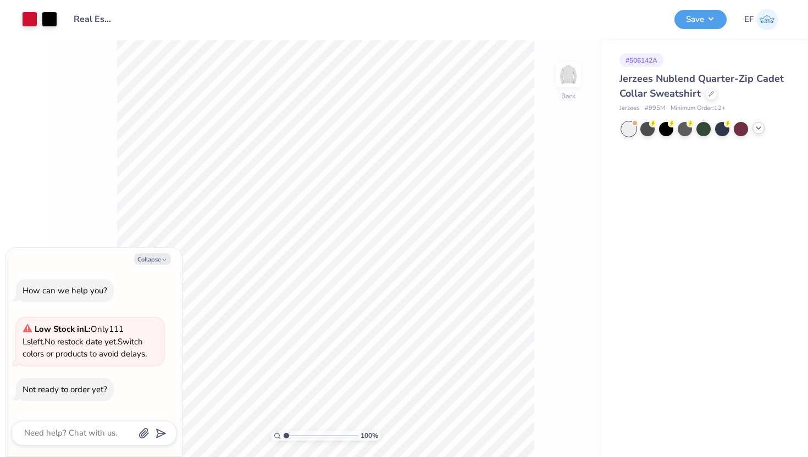
click at [757, 130] on icon at bounding box center [758, 128] width 9 height 9
click at [669, 151] on div at bounding box center [666, 147] width 14 height 14
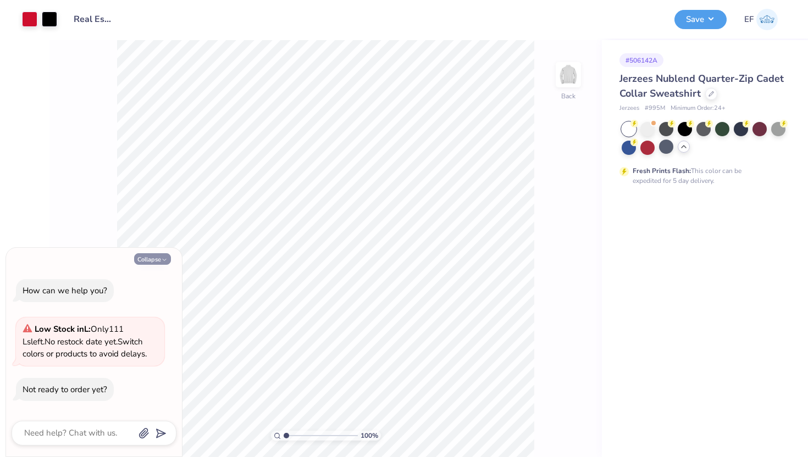
click at [157, 264] on button "Collapse" at bounding box center [152, 259] width 37 height 12
type textarea "x"
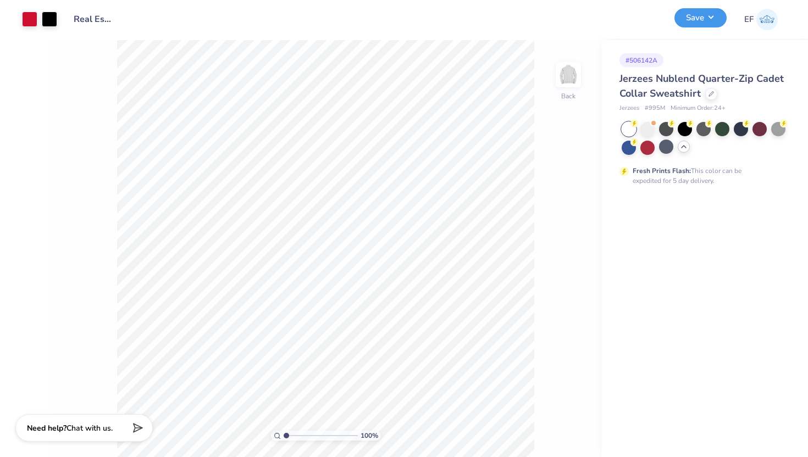
click at [698, 27] on button "Save" at bounding box center [700, 17] width 52 height 19
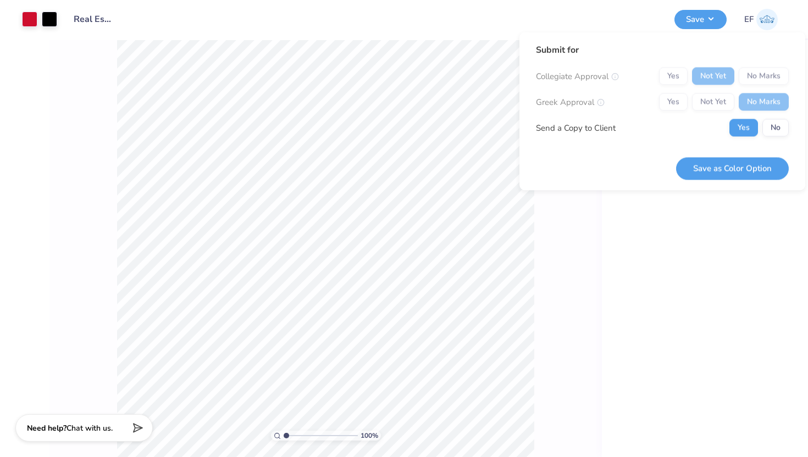
click at [522, 174] on div "Submit for Collegiate Approval Yes Not Yet No Marks Greek Approval Yes Not Yet …" at bounding box center [662, 111] width 286 height 158
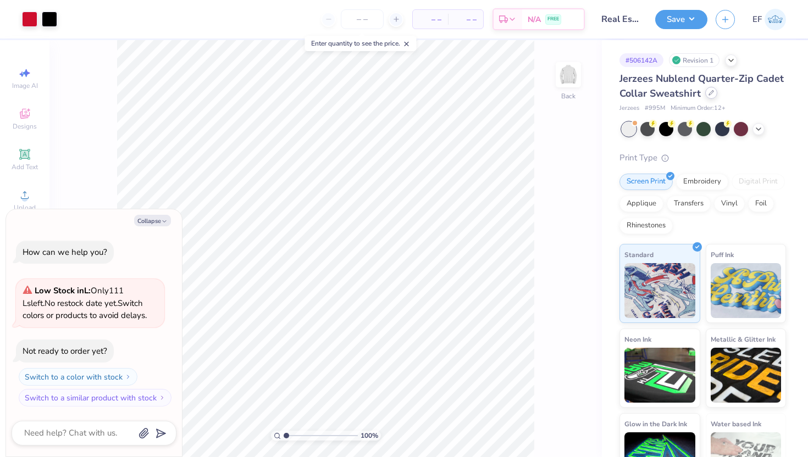
click at [712, 99] on div "Jerzees Nublend Quarter-Zip Cadet Collar Sweatshirt" at bounding box center [702, 86] width 167 height 30
click at [710, 96] on div at bounding box center [711, 93] width 12 height 12
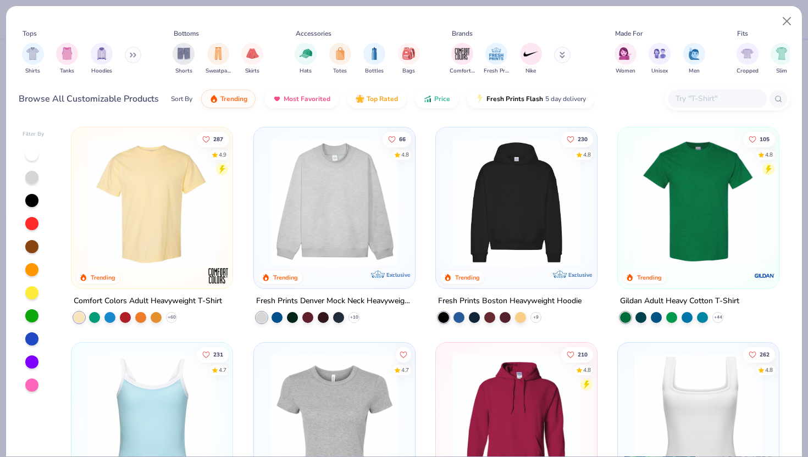
click at [128, 61] on button at bounding box center [133, 55] width 16 height 16
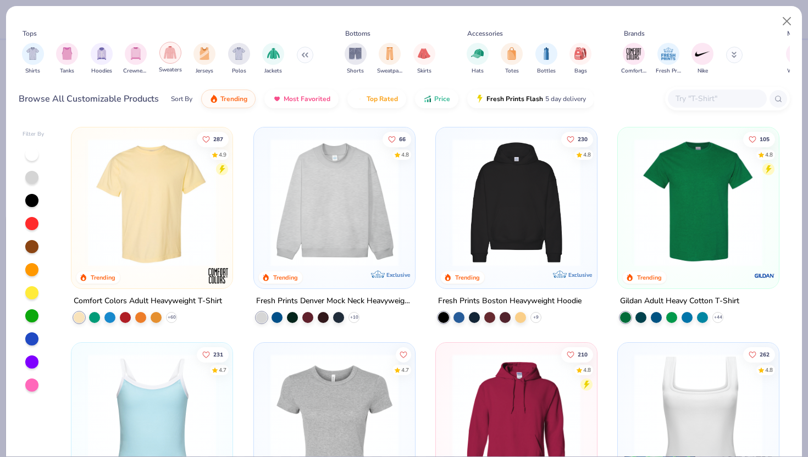
click at [167, 53] on img "filter for Sweaters" at bounding box center [170, 52] width 13 height 13
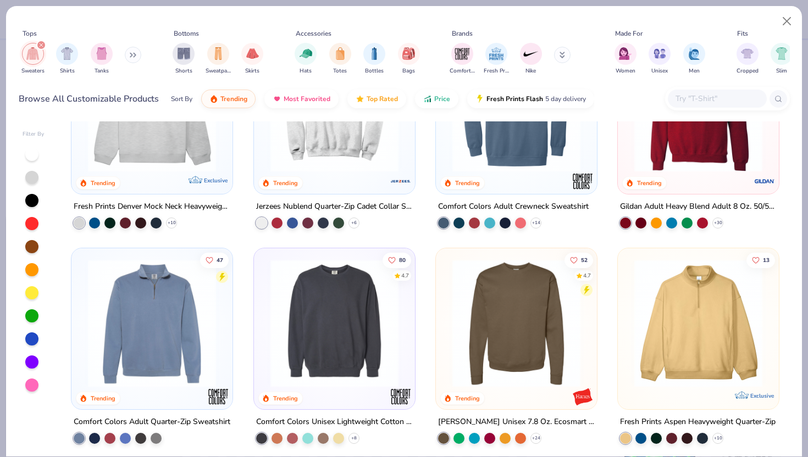
scroll to position [97, 0]
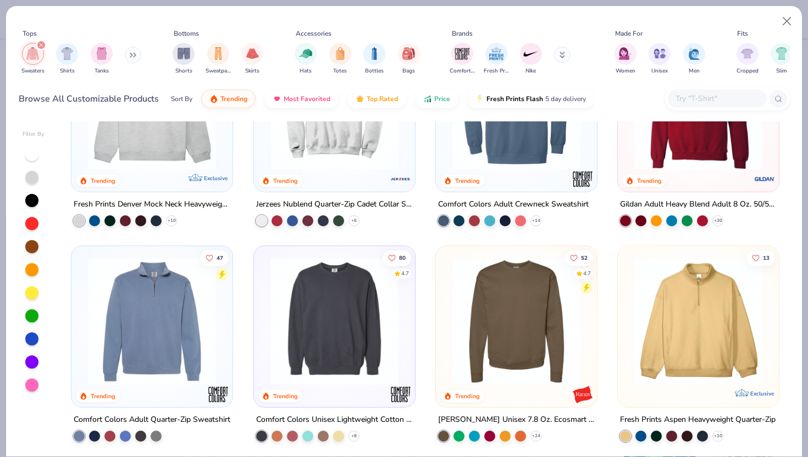
click at [169, 337] on img at bounding box center [151, 321] width 139 height 128
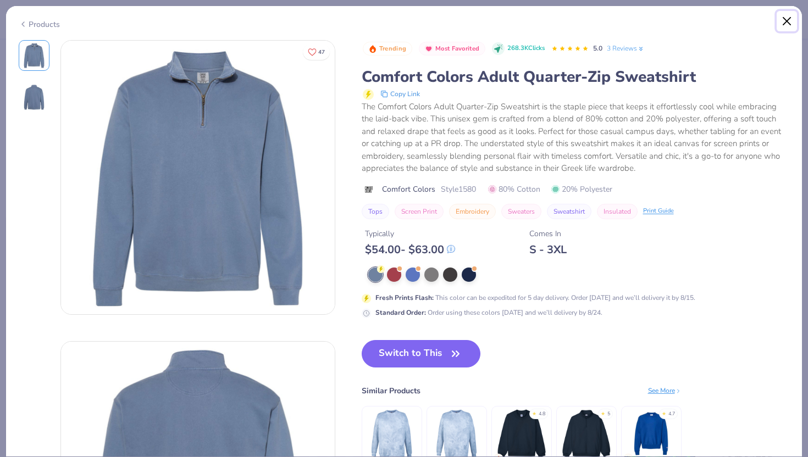
click at [784, 18] on button "Close" at bounding box center [787, 21] width 21 height 21
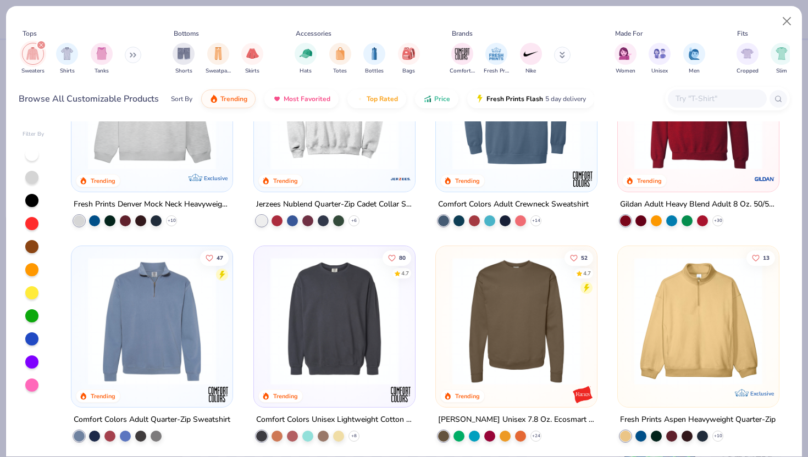
click at [176, 166] on img at bounding box center [151, 106] width 139 height 128
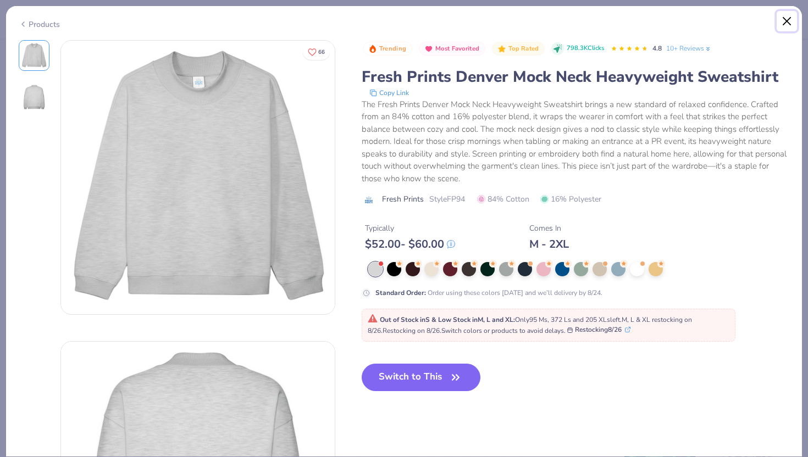
click at [790, 18] on button "Close" at bounding box center [787, 21] width 21 height 21
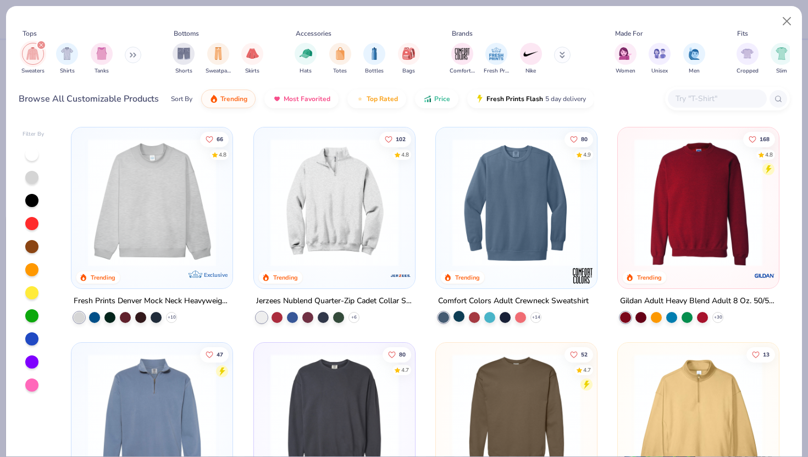
scroll to position [1, 0]
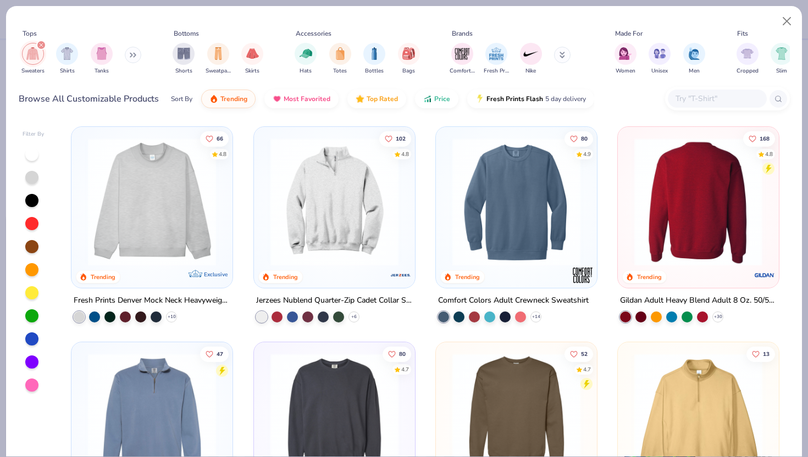
click at [629, 187] on img at bounding box center [559, 202] width 139 height 128
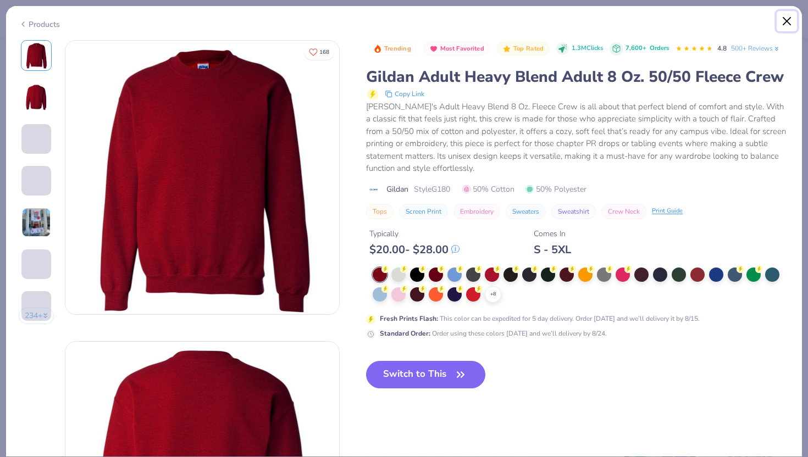
click at [788, 20] on button "Close" at bounding box center [787, 21] width 21 height 21
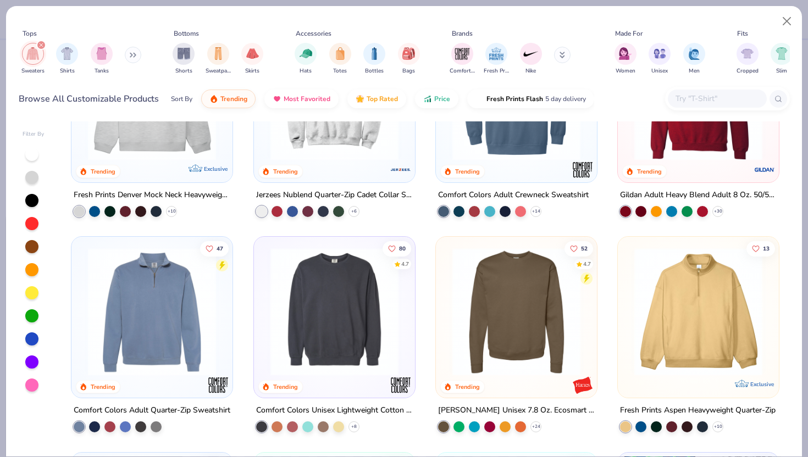
scroll to position [108, 0]
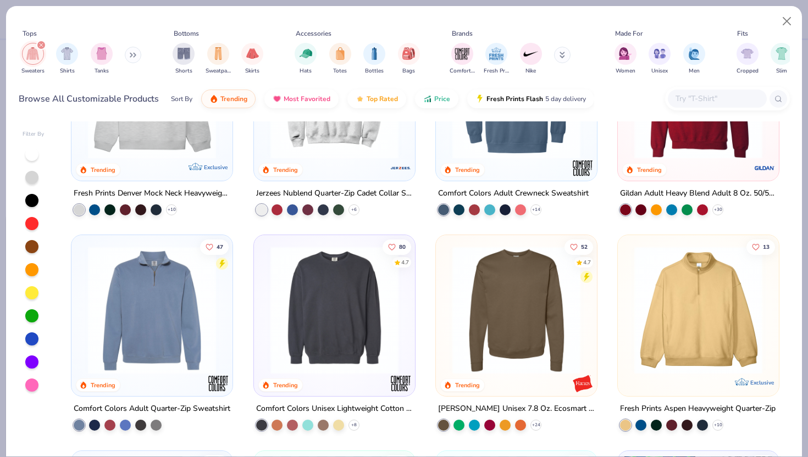
click at [318, 315] on img at bounding box center [334, 310] width 139 height 128
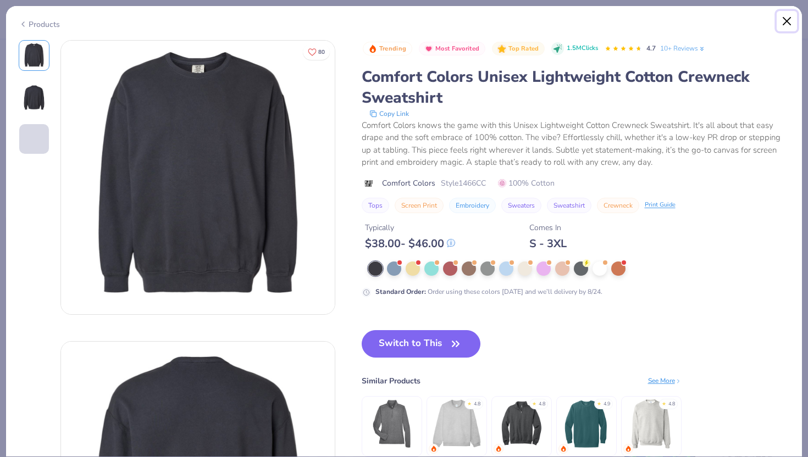
click at [785, 16] on button "Close" at bounding box center [787, 21] width 21 height 21
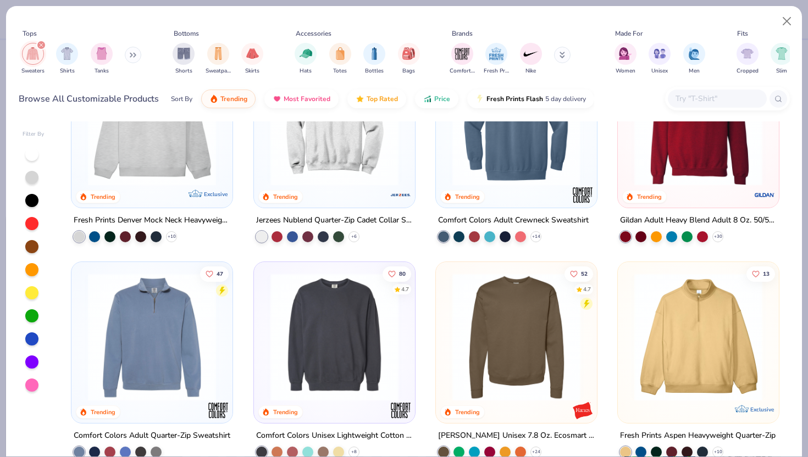
scroll to position [87, 0]
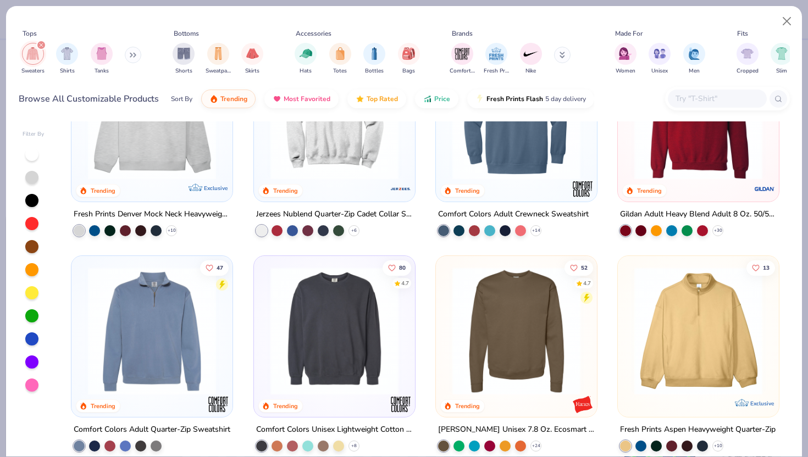
click at [363, 325] on img at bounding box center [334, 331] width 139 height 128
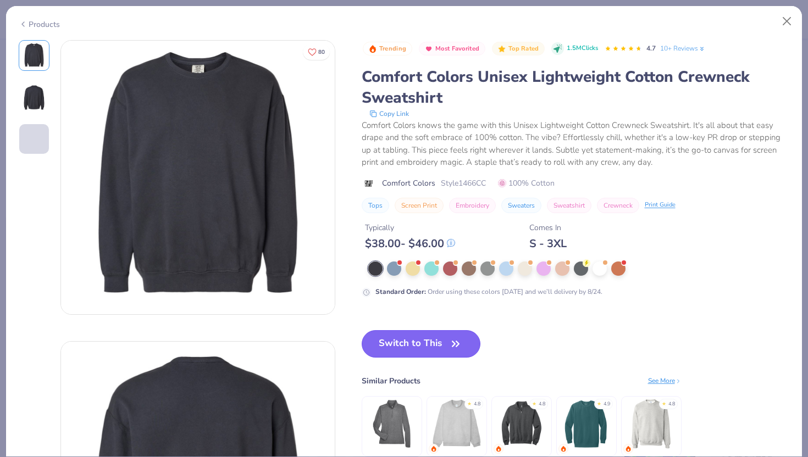
click at [428, 345] on button "Switch to This" at bounding box center [421, 343] width 119 height 27
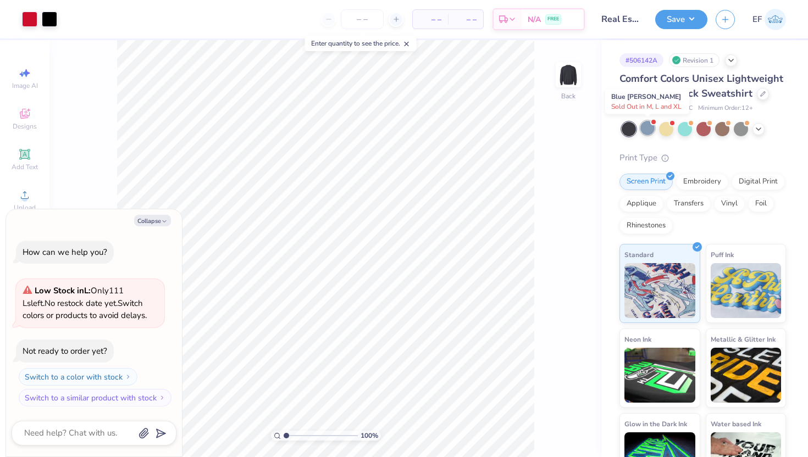
click at [646, 134] on div at bounding box center [647, 128] width 14 height 14
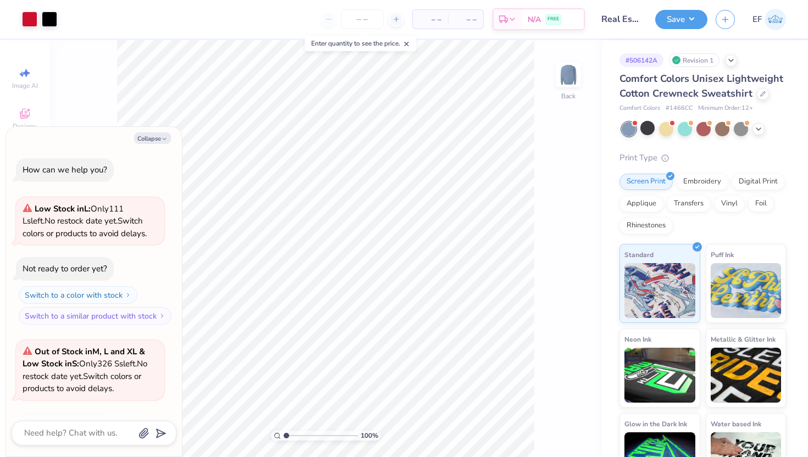
scroll to position [73, 0]
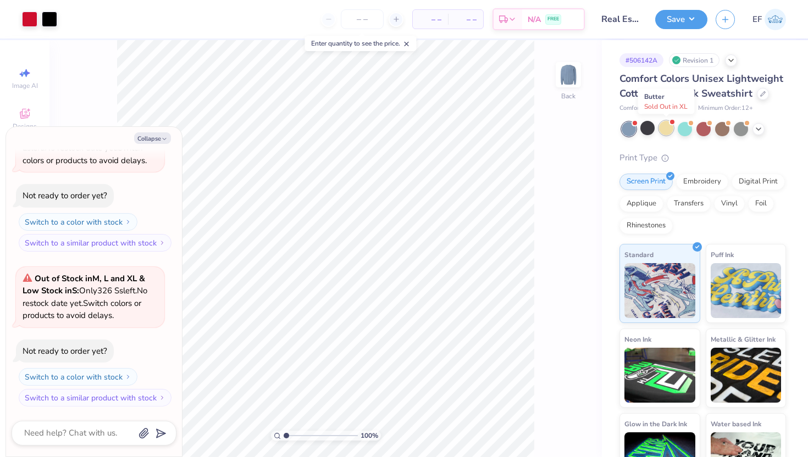
click at [671, 129] on div at bounding box center [666, 128] width 14 height 14
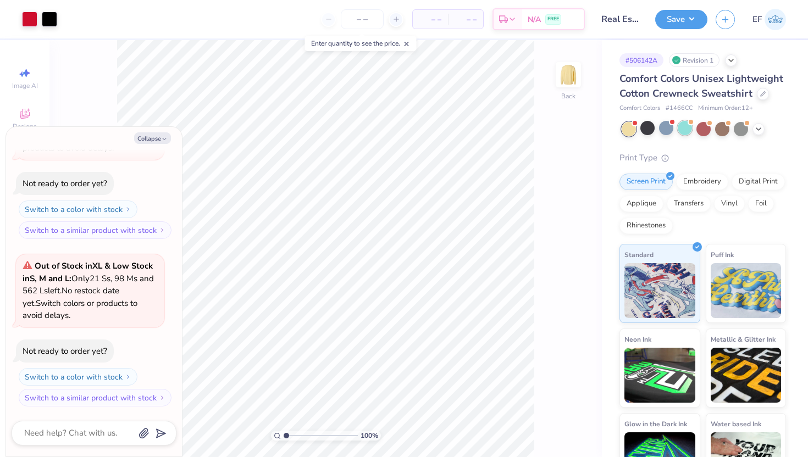
click at [680, 130] on div at bounding box center [685, 128] width 14 height 14
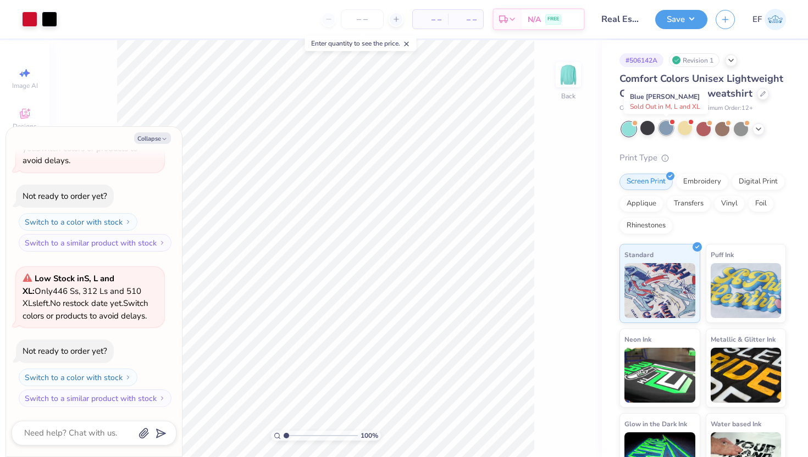
click at [669, 129] on div at bounding box center [666, 128] width 14 height 14
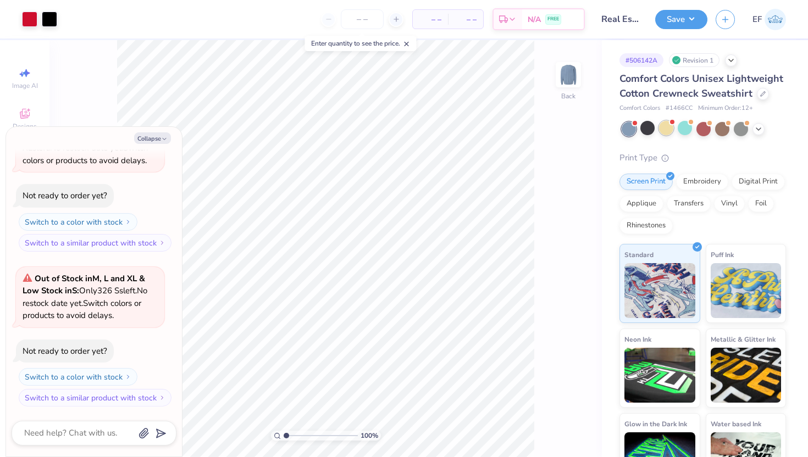
click at [667, 128] on div at bounding box center [666, 128] width 14 height 14
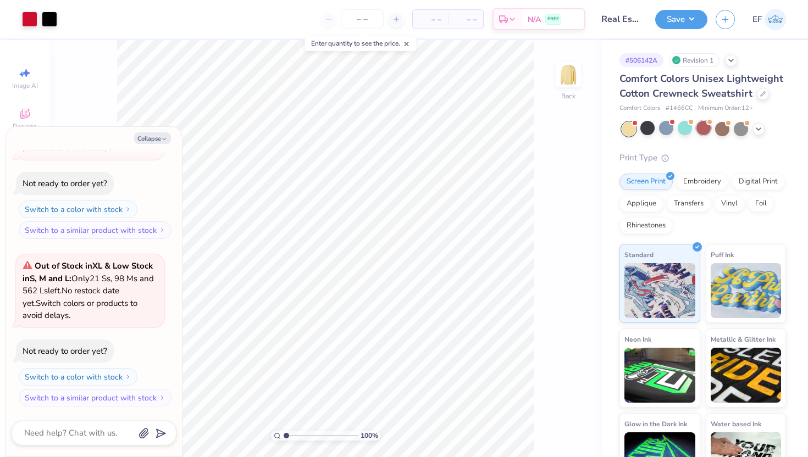
click at [701, 129] on div at bounding box center [703, 128] width 14 height 14
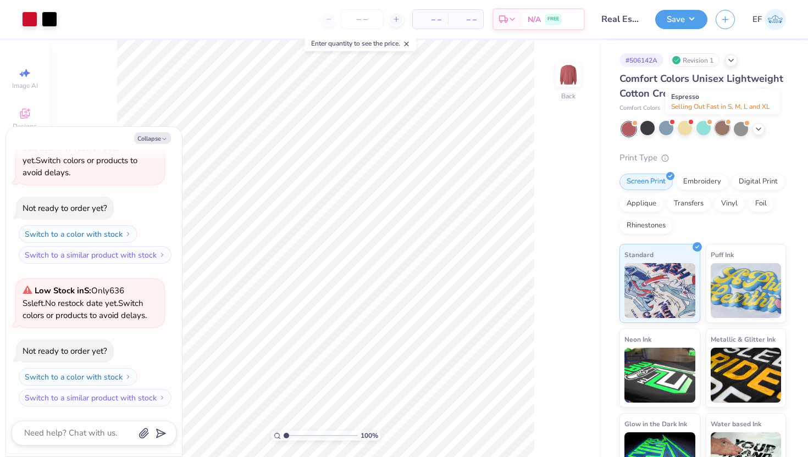
click at [726, 129] on div at bounding box center [722, 128] width 14 height 14
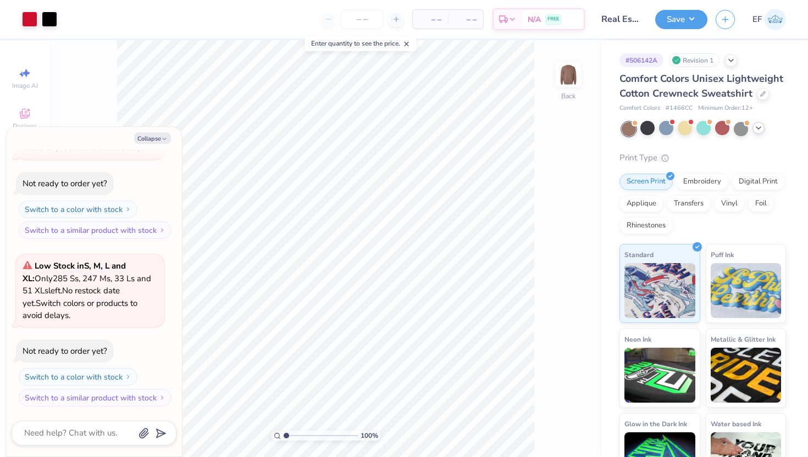
click at [761, 128] on icon at bounding box center [758, 128] width 9 height 9
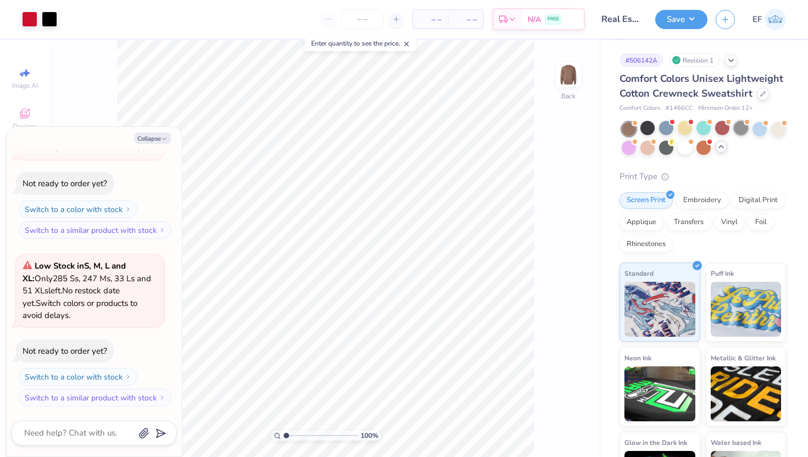
click at [744, 129] on div at bounding box center [741, 128] width 14 height 14
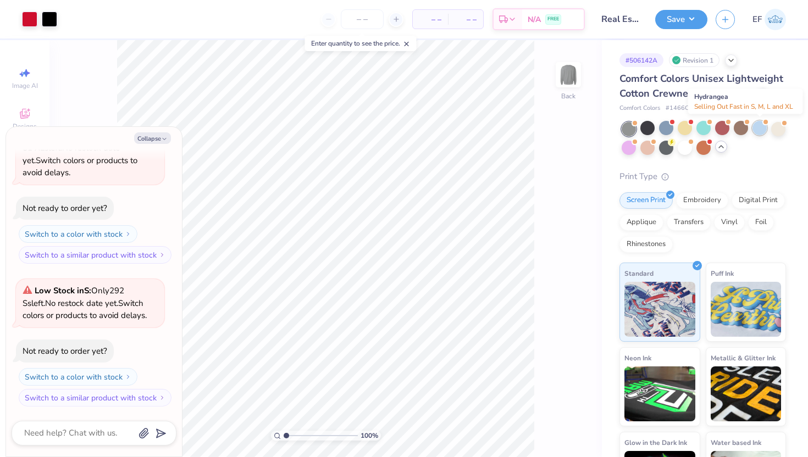
click at [759, 130] on div at bounding box center [759, 128] width 14 height 14
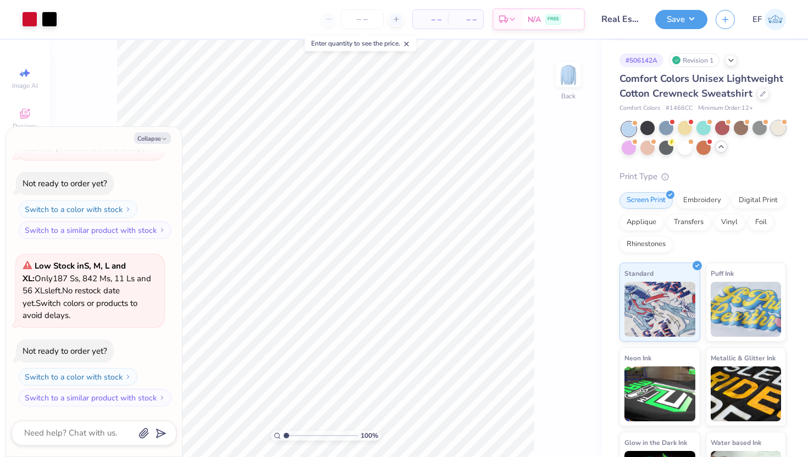
click at [775, 129] on div at bounding box center [778, 128] width 14 height 14
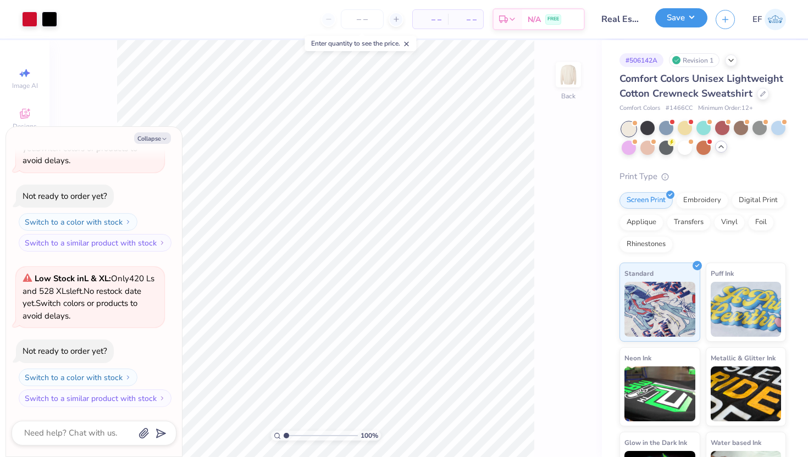
click at [688, 15] on button "Save" at bounding box center [681, 17] width 52 height 19
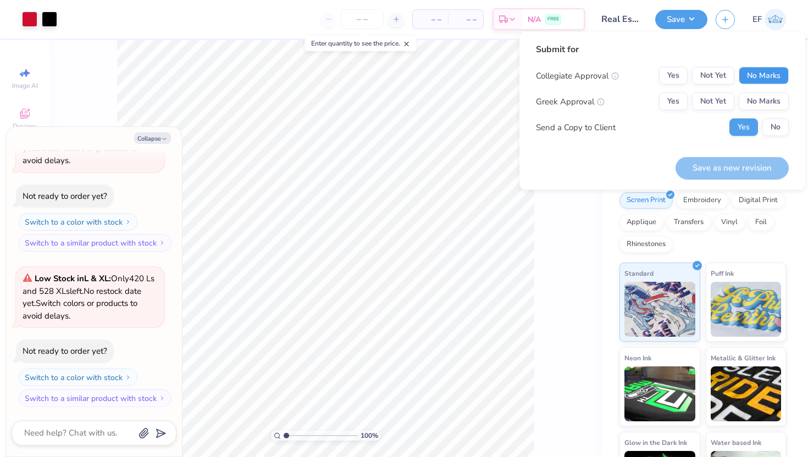
click at [766, 75] on button "No Marks" at bounding box center [764, 76] width 50 height 18
click at [766, 94] on button "No Marks" at bounding box center [764, 102] width 50 height 18
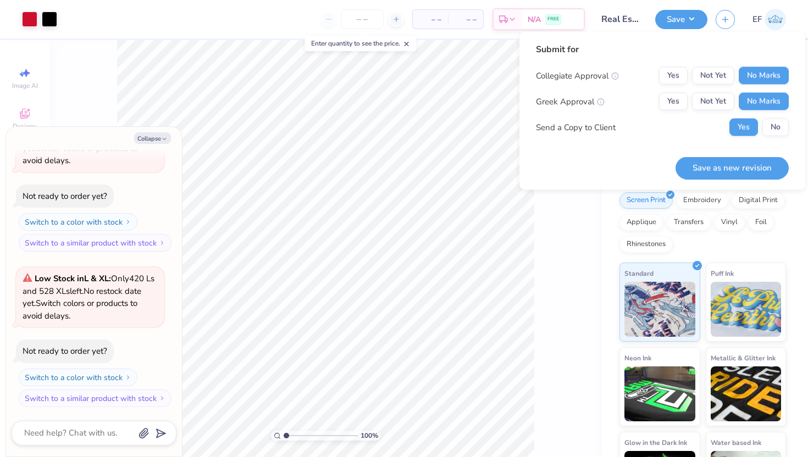
click at [753, 165] on button "Save as new revision" at bounding box center [731, 168] width 113 height 23
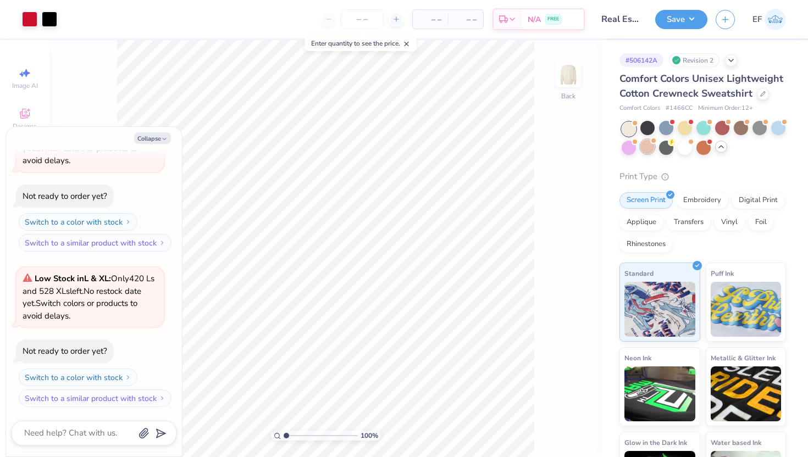
click at [652, 148] on div at bounding box center [647, 147] width 14 height 14
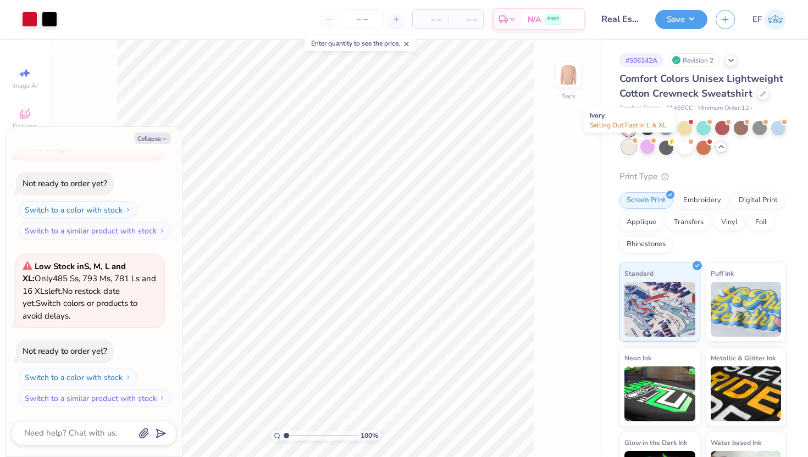
click at [629, 148] on div at bounding box center [629, 147] width 14 height 14
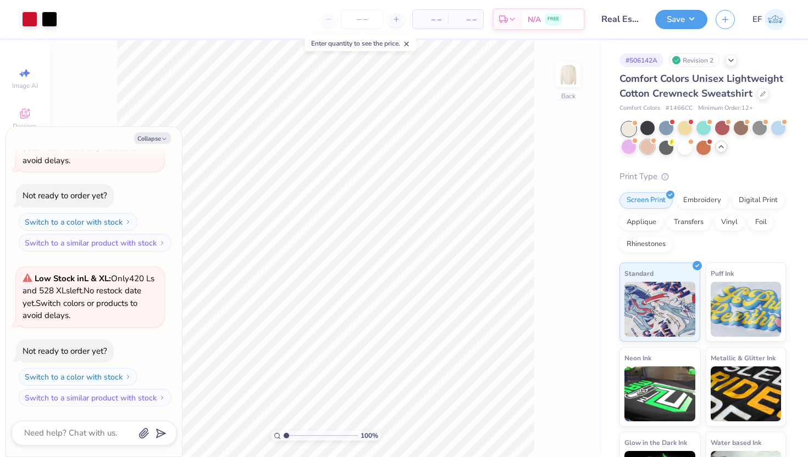
click at [651, 148] on div at bounding box center [647, 147] width 14 height 14
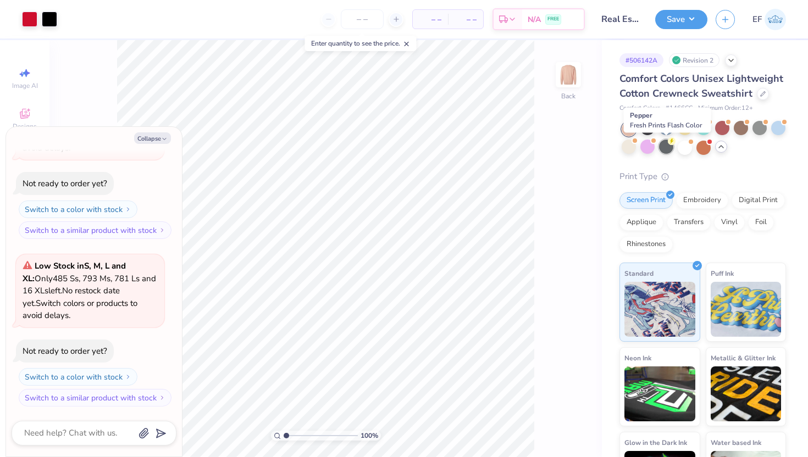
click at [670, 147] on div at bounding box center [666, 147] width 14 height 14
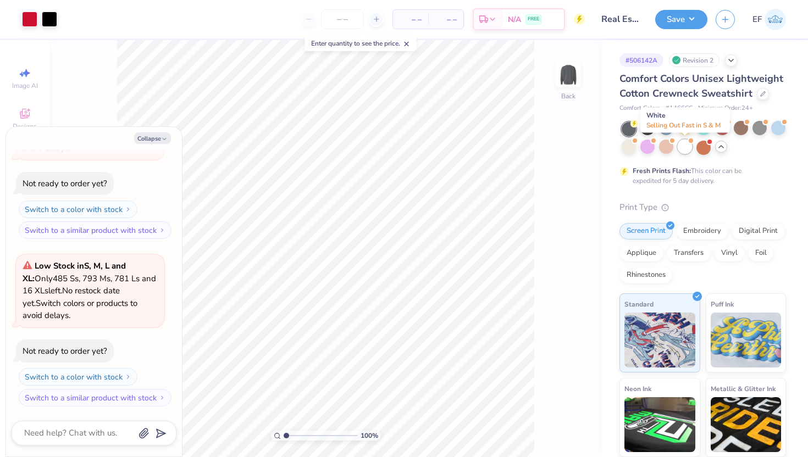
click at [683, 149] on div at bounding box center [685, 147] width 14 height 14
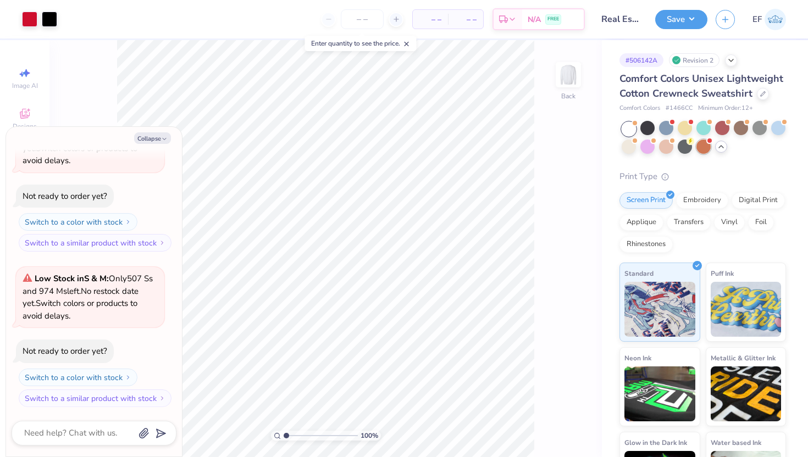
click at [704, 149] on div at bounding box center [703, 147] width 14 height 14
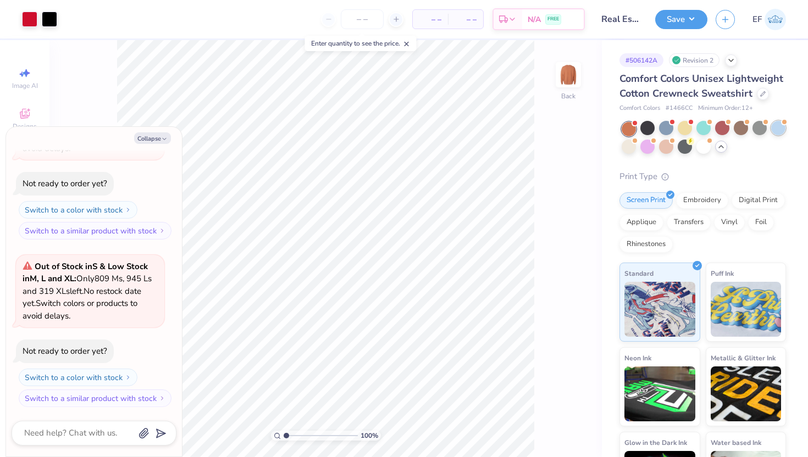
click at [778, 130] on div at bounding box center [778, 128] width 14 height 14
click at [652, 130] on div at bounding box center [647, 128] width 14 height 14
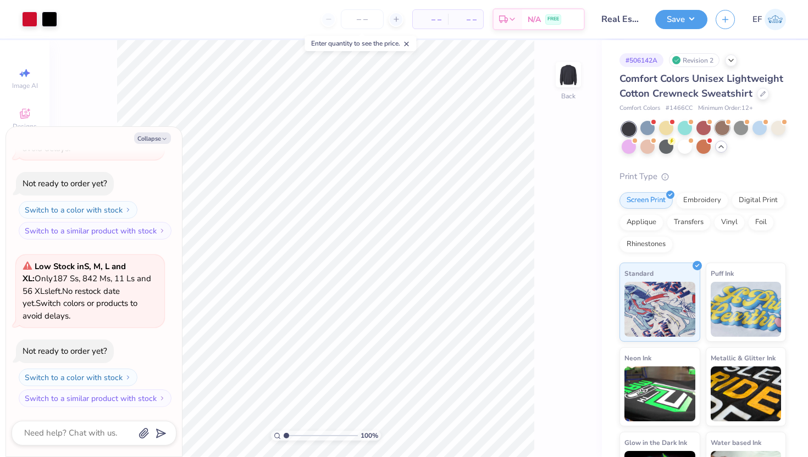
click at [721, 131] on div at bounding box center [722, 128] width 14 height 14
click at [745, 129] on div at bounding box center [741, 128] width 14 height 14
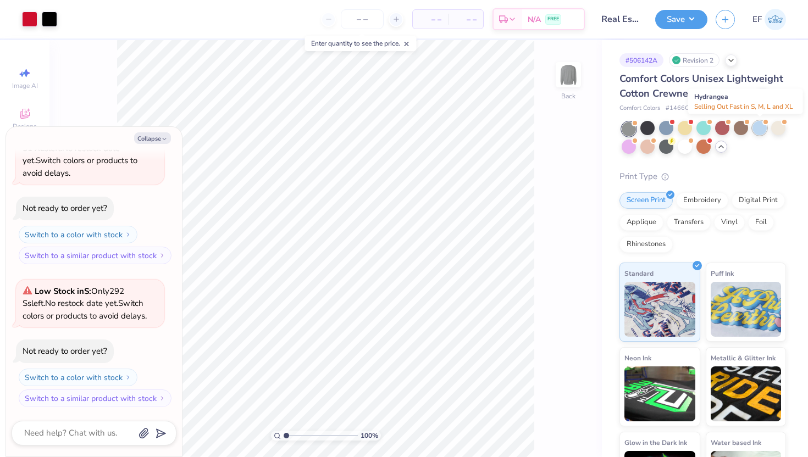
click at [758, 129] on div at bounding box center [759, 128] width 14 height 14
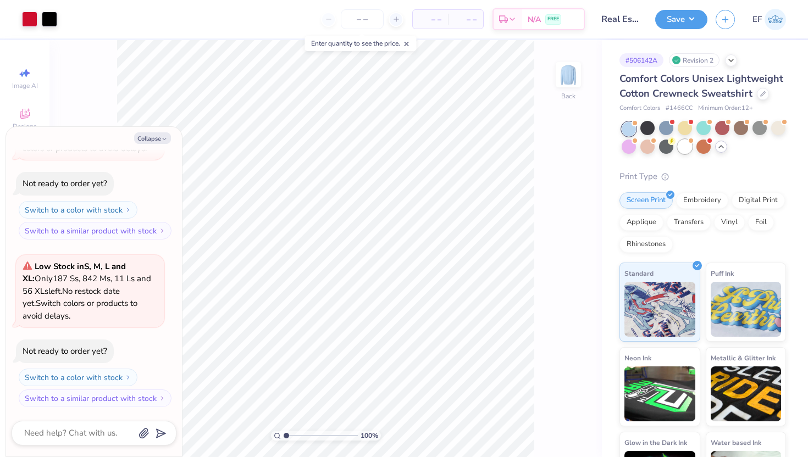
click at [683, 148] on div at bounding box center [685, 147] width 14 height 14
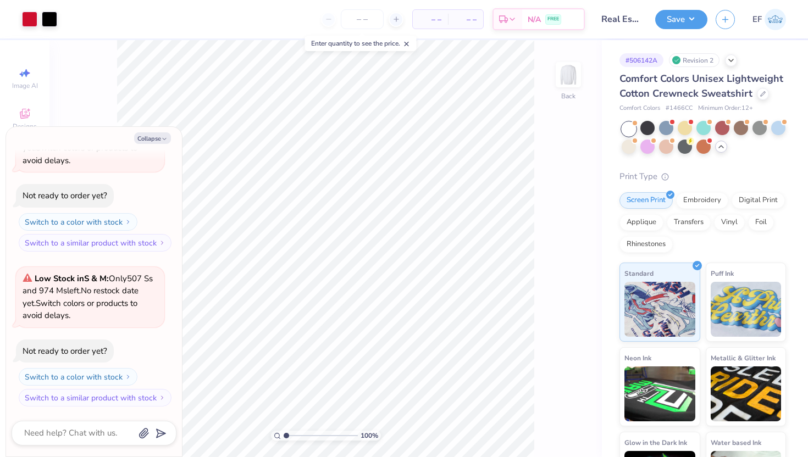
click at [657, 125] on div at bounding box center [704, 138] width 164 height 33
click at [647, 126] on div at bounding box center [647, 128] width 14 height 14
click at [664, 126] on div at bounding box center [666, 128] width 14 height 14
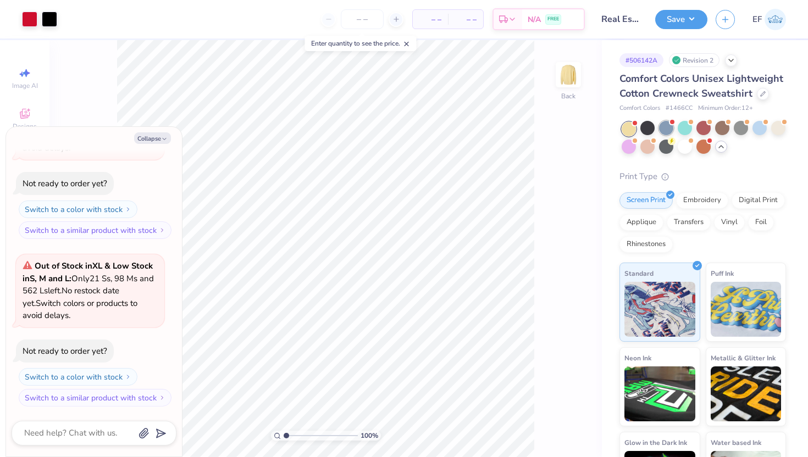
click at [663, 131] on div at bounding box center [666, 128] width 14 height 14
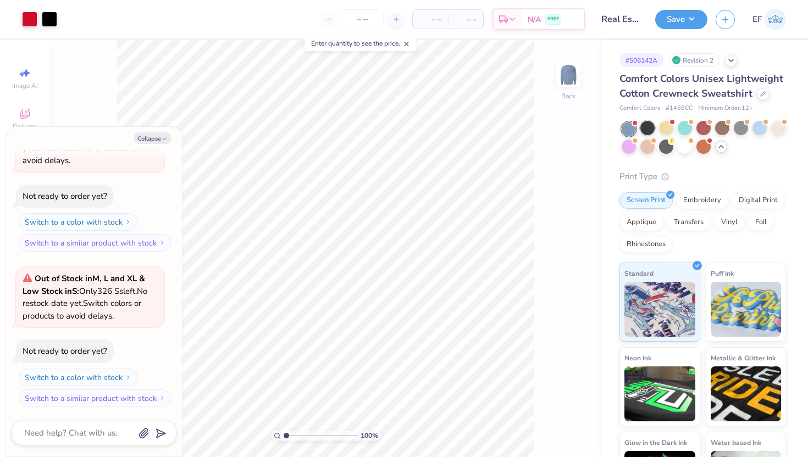
click at [651, 130] on div at bounding box center [647, 128] width 14 height 14
click at [664, 131] on div at bounding box center [666, 128] width 14 height 14
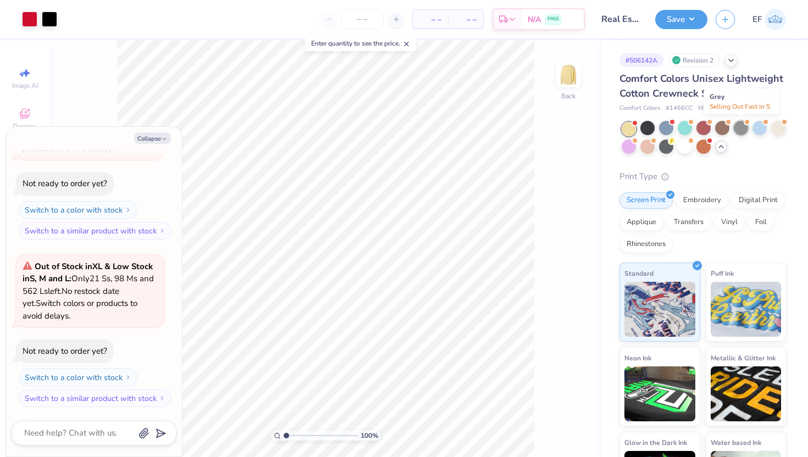
click at [744, 125] on div at bounding box center [741, 128] width 14 height 14
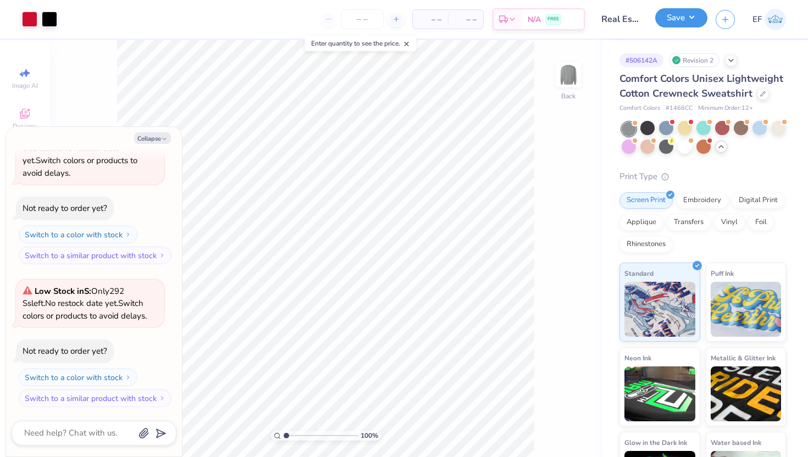
click at [683, 24] on button "Save" at bounding box center [681, 17] width 52 height 19
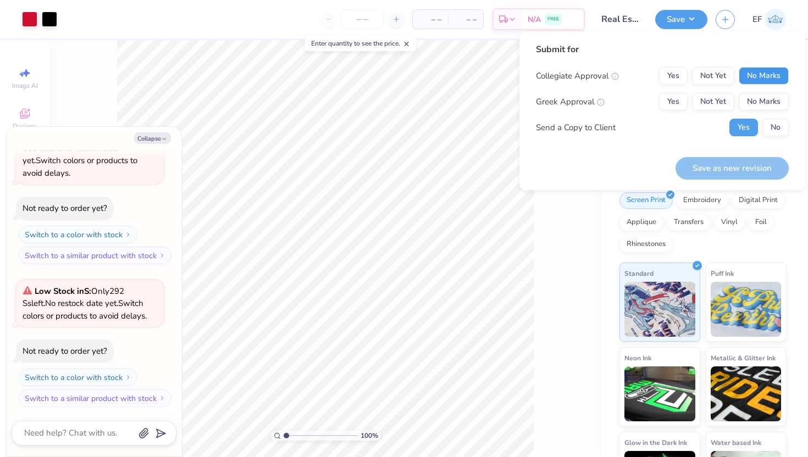
click at [760, 80] on button "No Marks" at bounding box center [764, 76] width 50 height 18
click at [760, 97] on button "No Marks" at bounding box center [764, 102] width 50 height 18
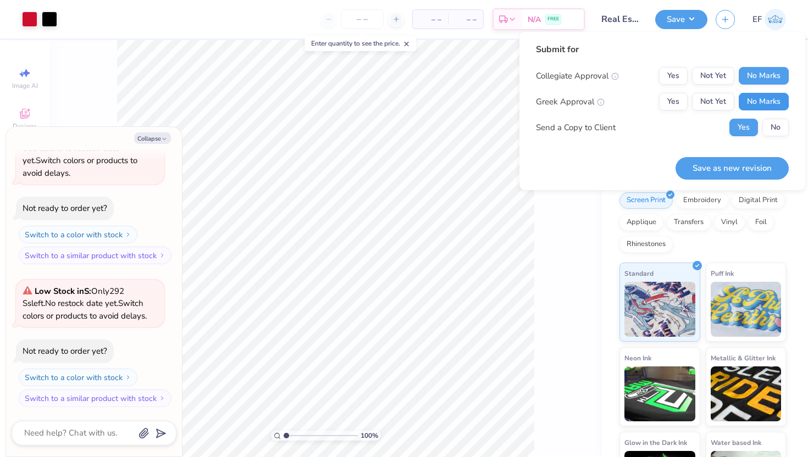
click at [750, 96] on button "No Marks" at bounding box center [764, 102] width 50 height 18
click at [717, 96] on button "Not Yet" at bounding box center [713, 102] width 42 height 18
click at [722, 80] on button "Not Yet" at bounding box center [713, 76] width 42 height 18
click at [753, 99] on button "No Marks" at bounding box center [764, 102] width 50 height 18
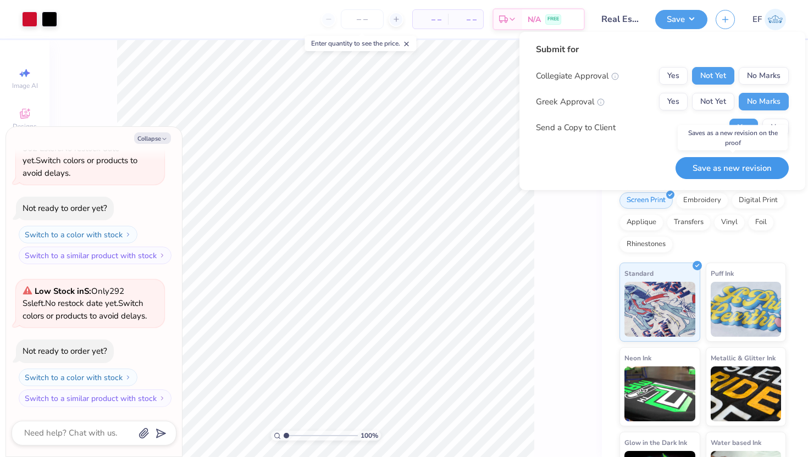
click at [736, 171] on button "Save as new revision" at bounding box center [731, 168] width 113 height 23
type textarea "x"
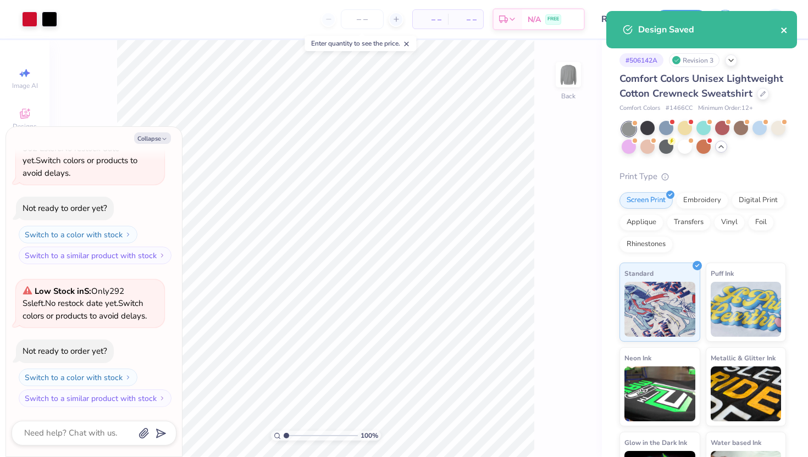
click at [783, 28] on icon "close" at bounding box center [784, 30] width 8 height 9
